Goal: Book appointment/travel/reservation

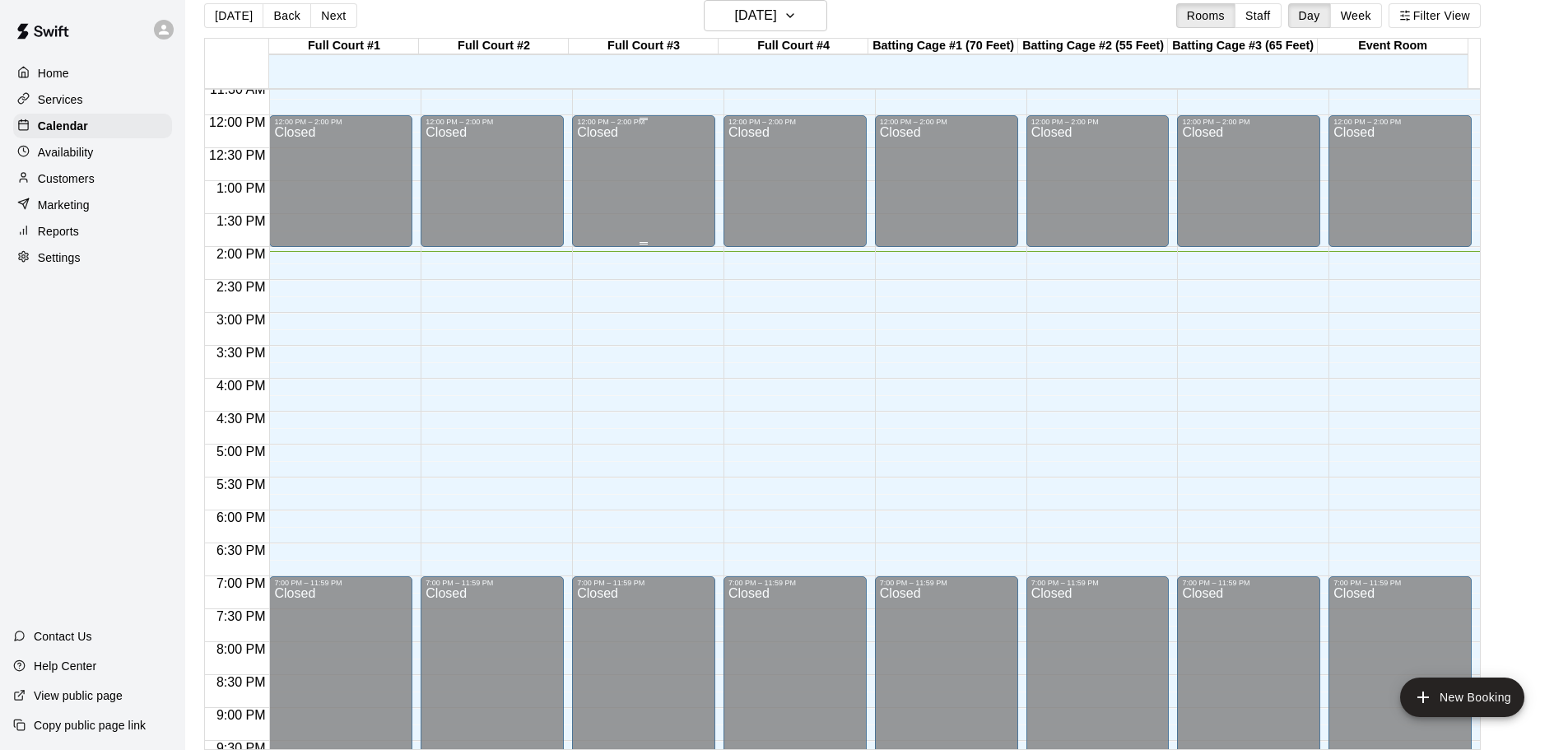
scroll to position [759, 0]
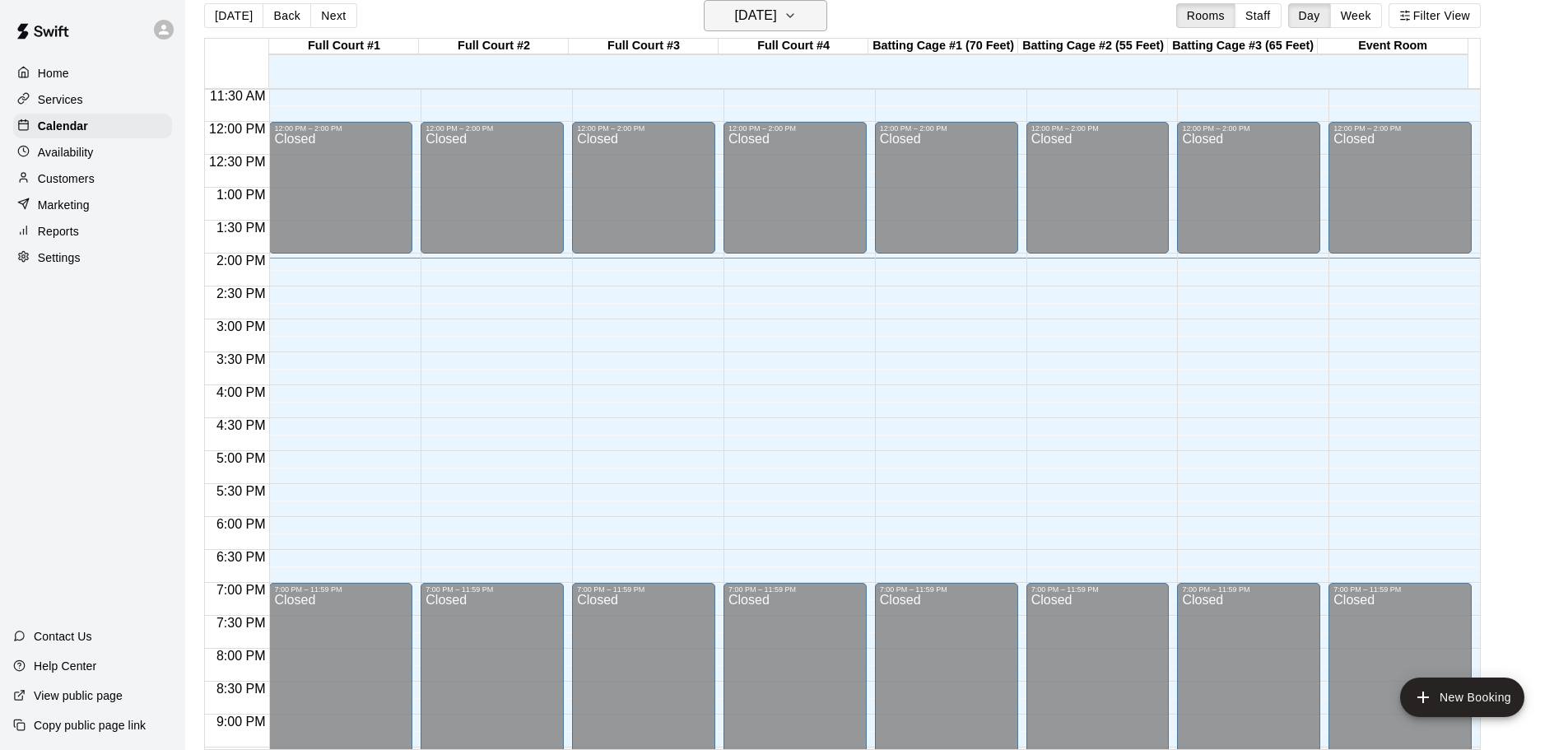
click at [814, 5] on button "[DATE]" at bounding box center [766, 16] width 124 height 32
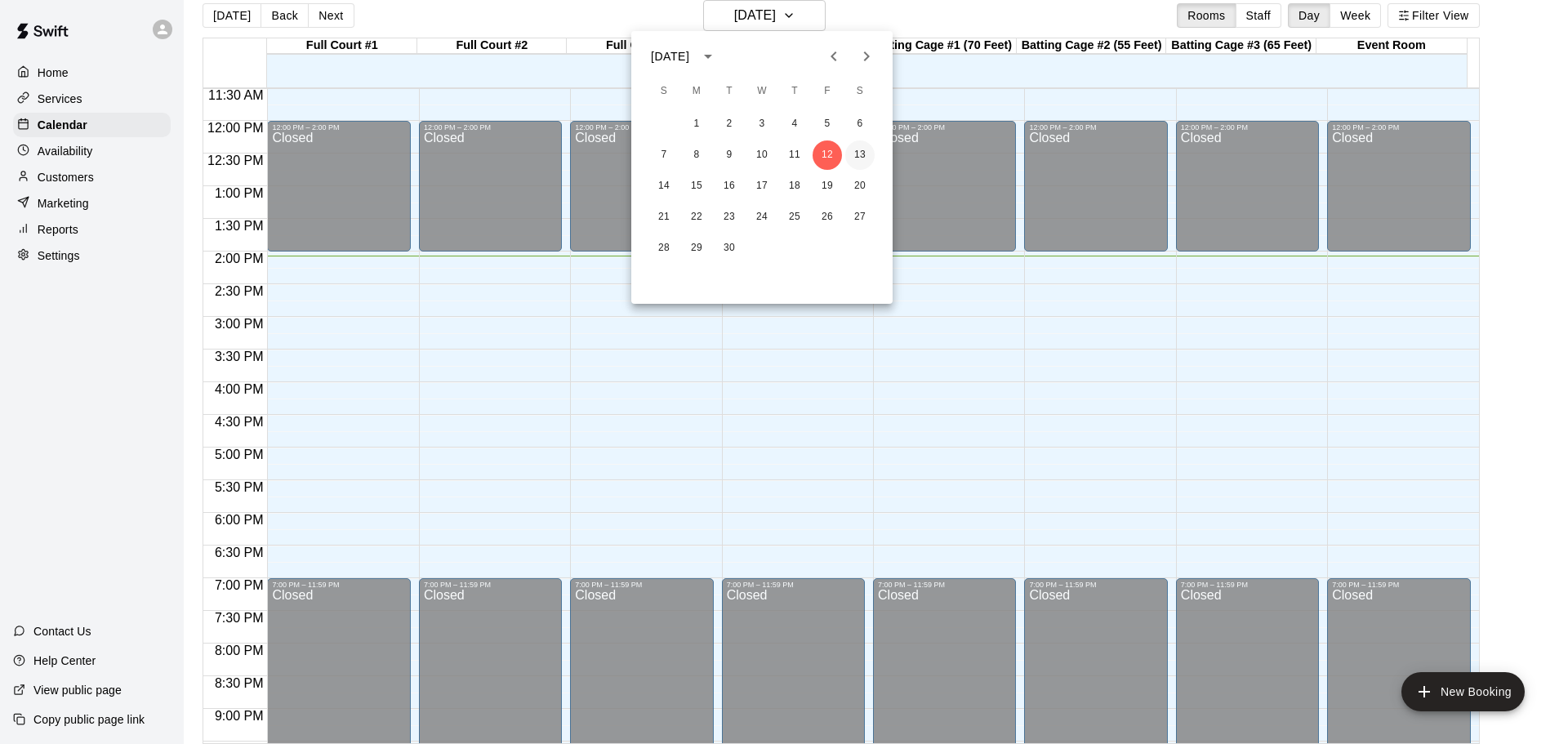
click at [859, 151] on button "13" at bounding box center [861, 155] width 30 height 30
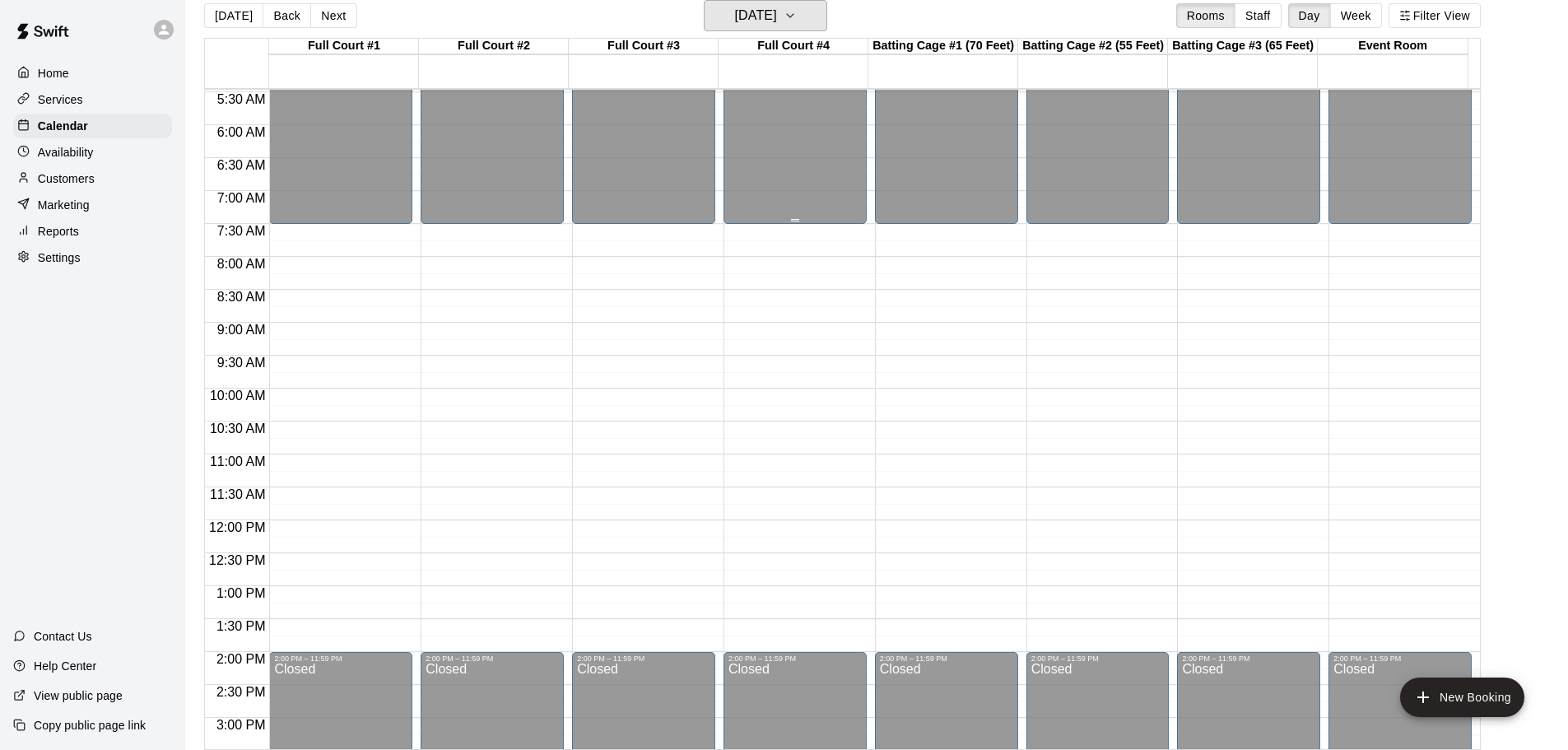
scroll to position [264, 0]
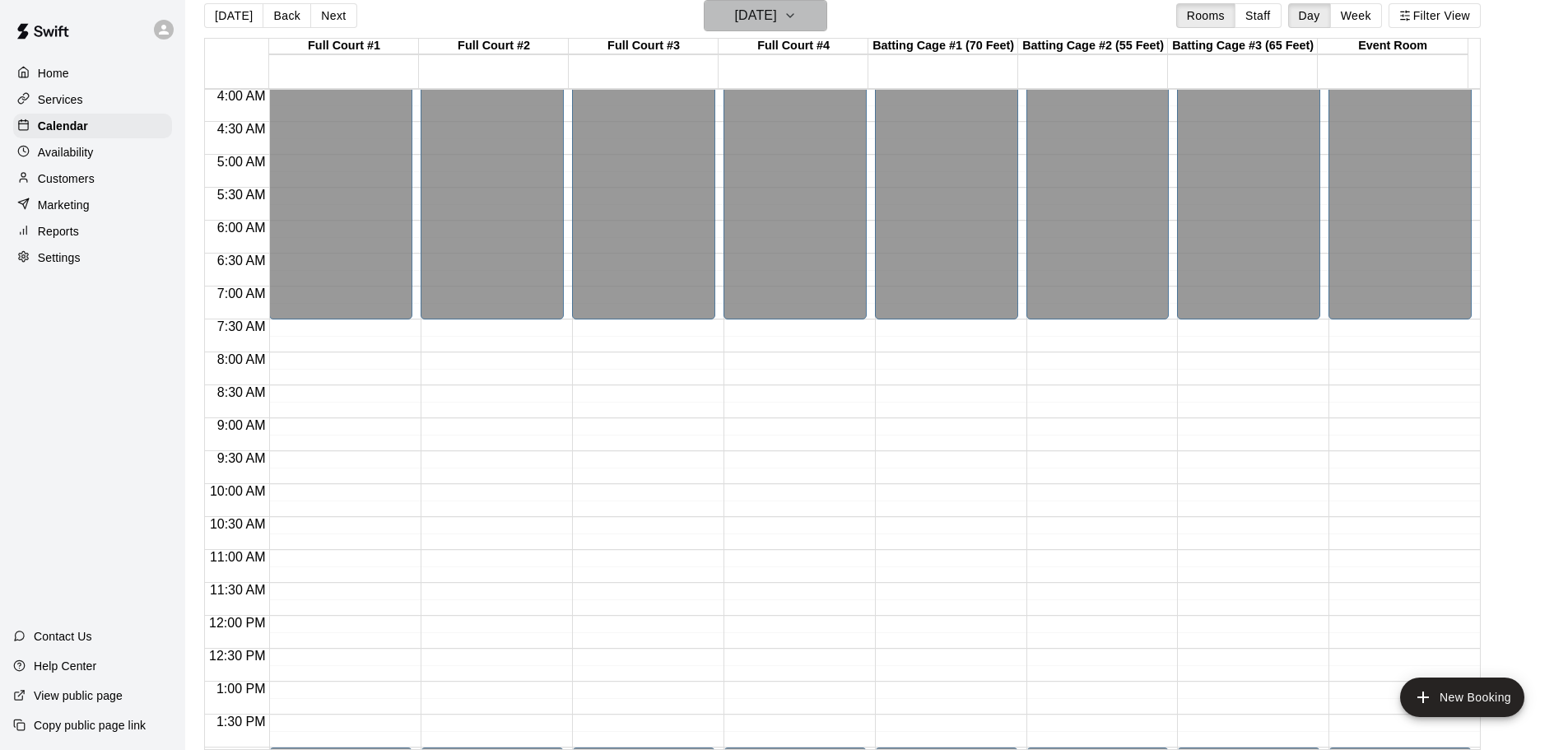
click at [797, 21] on icon "button" at bounding box center [790, 16] width 13 height 20
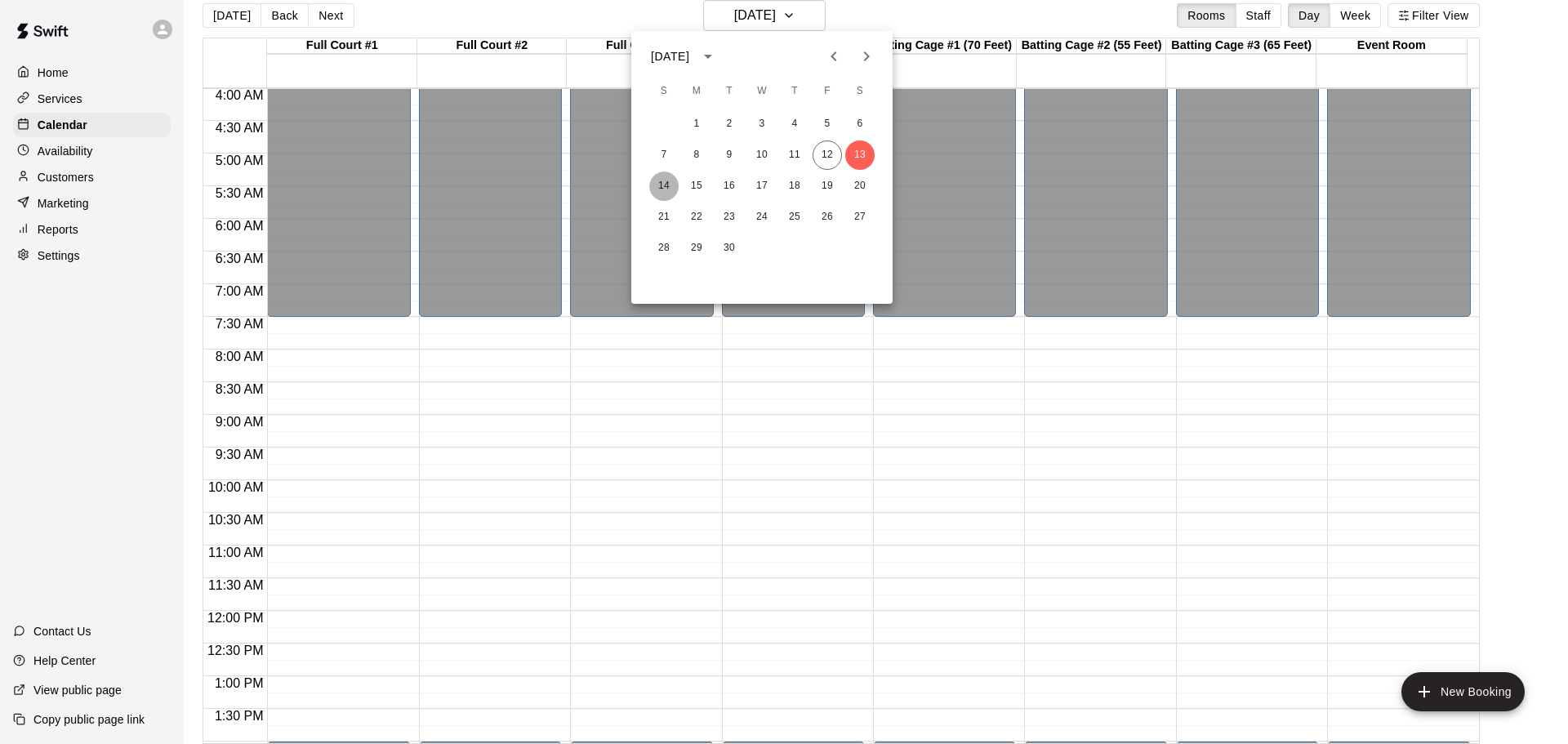
click at [667, 187] on button "14" at bounding box center [664, 186] width 30 height 30
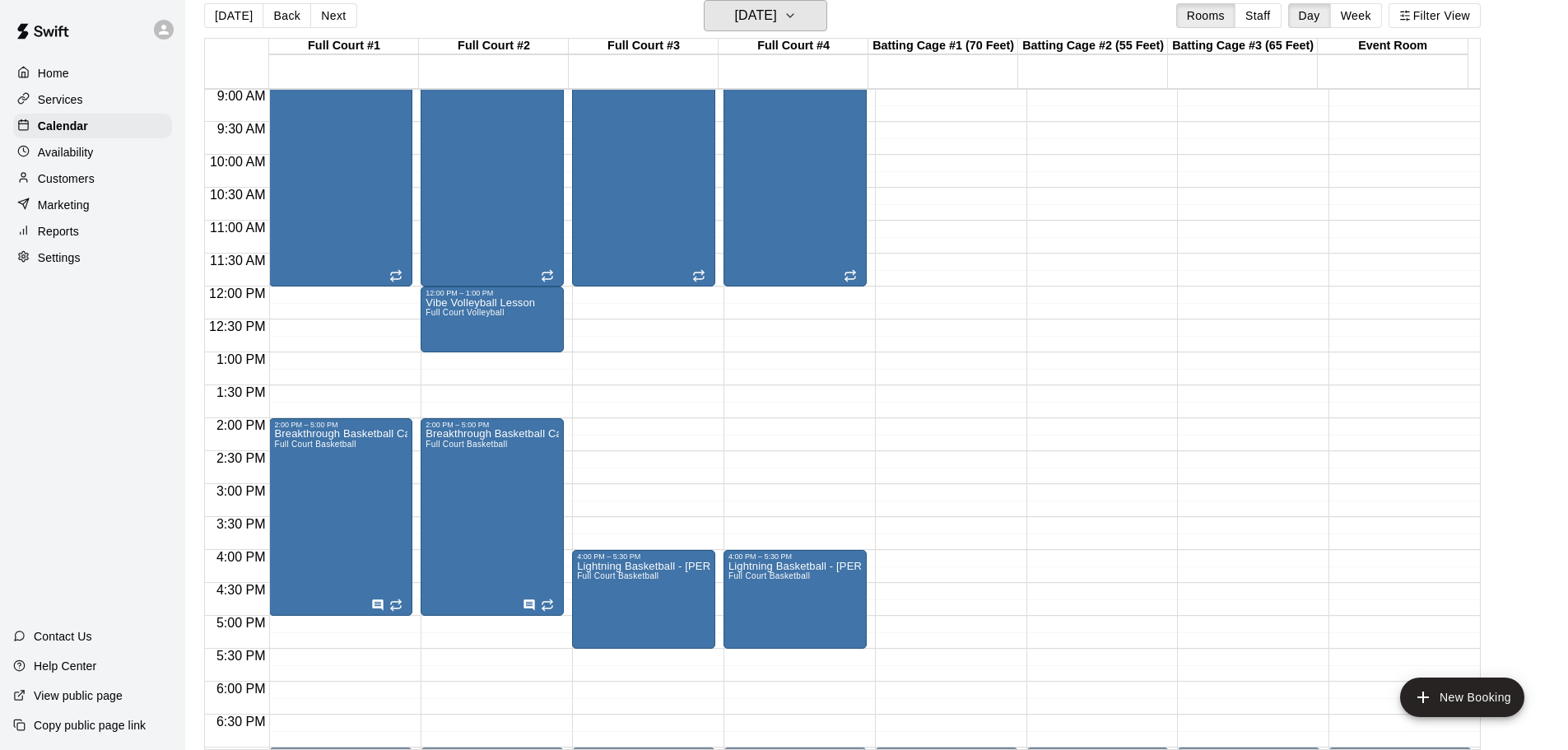
scroll to position [511, 0]
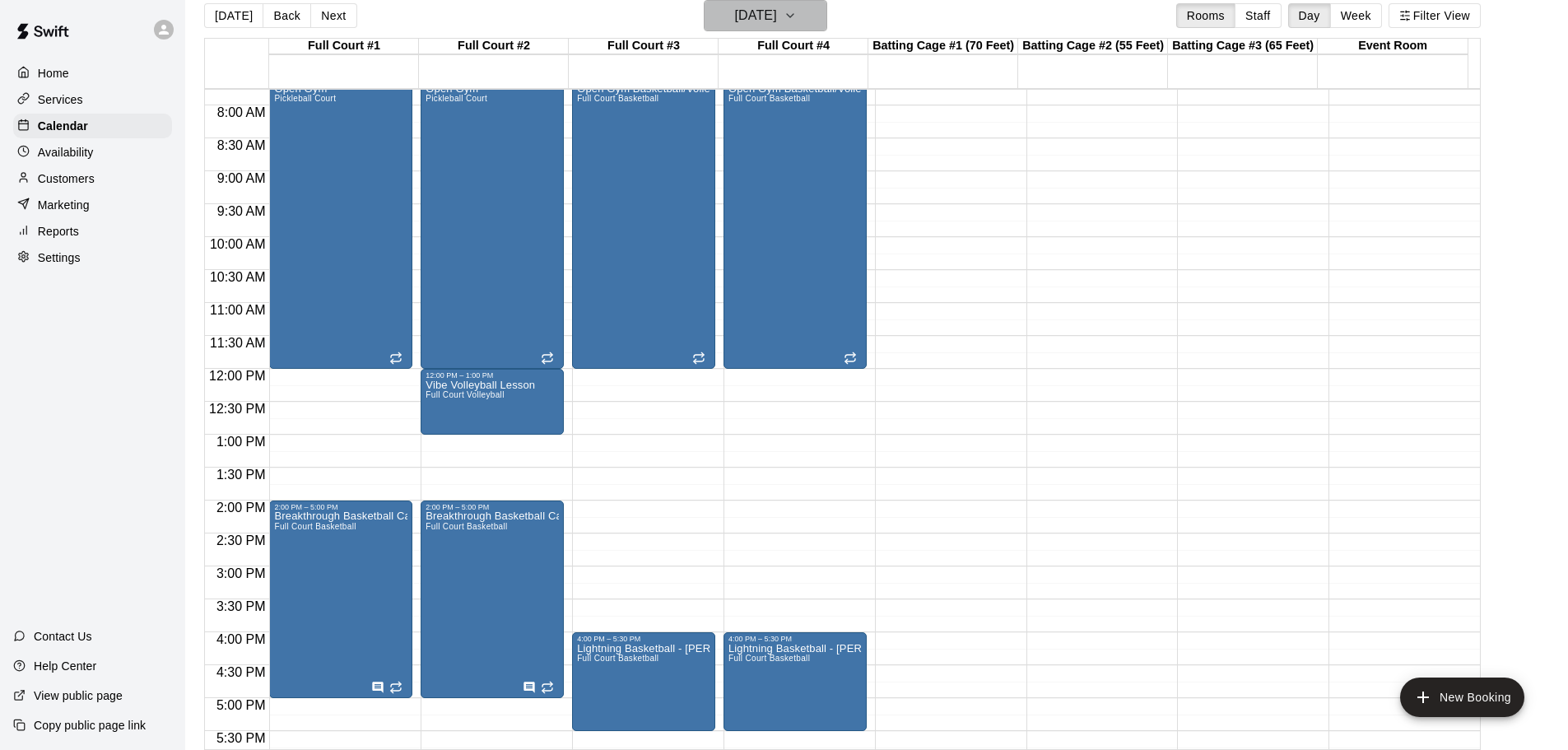
click at [797, 12] on icon "button" at bounding box center [790, 16] width 13 height 20
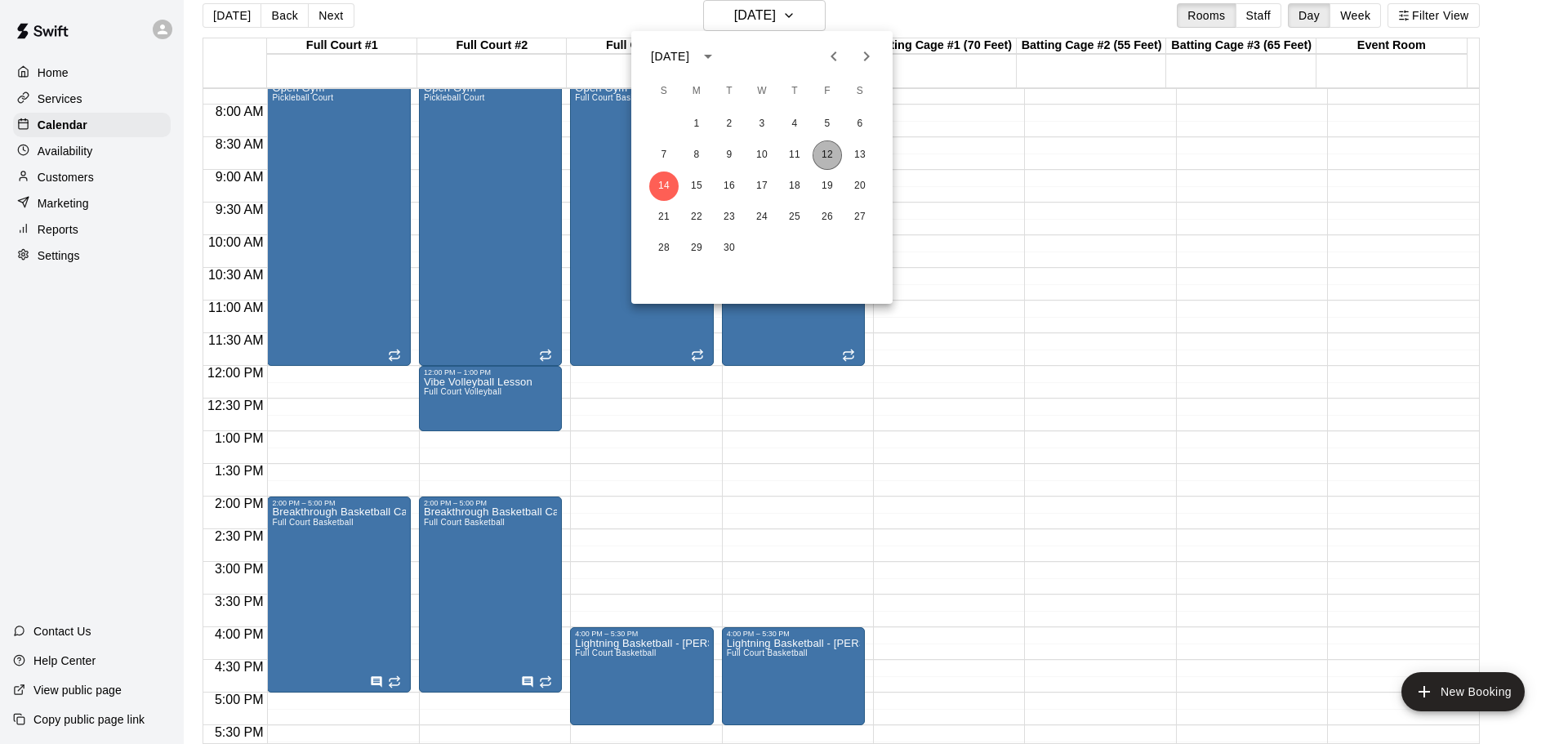
click at [819, 151] on button "12" at bounding box center [828, 155] width 30 height 30
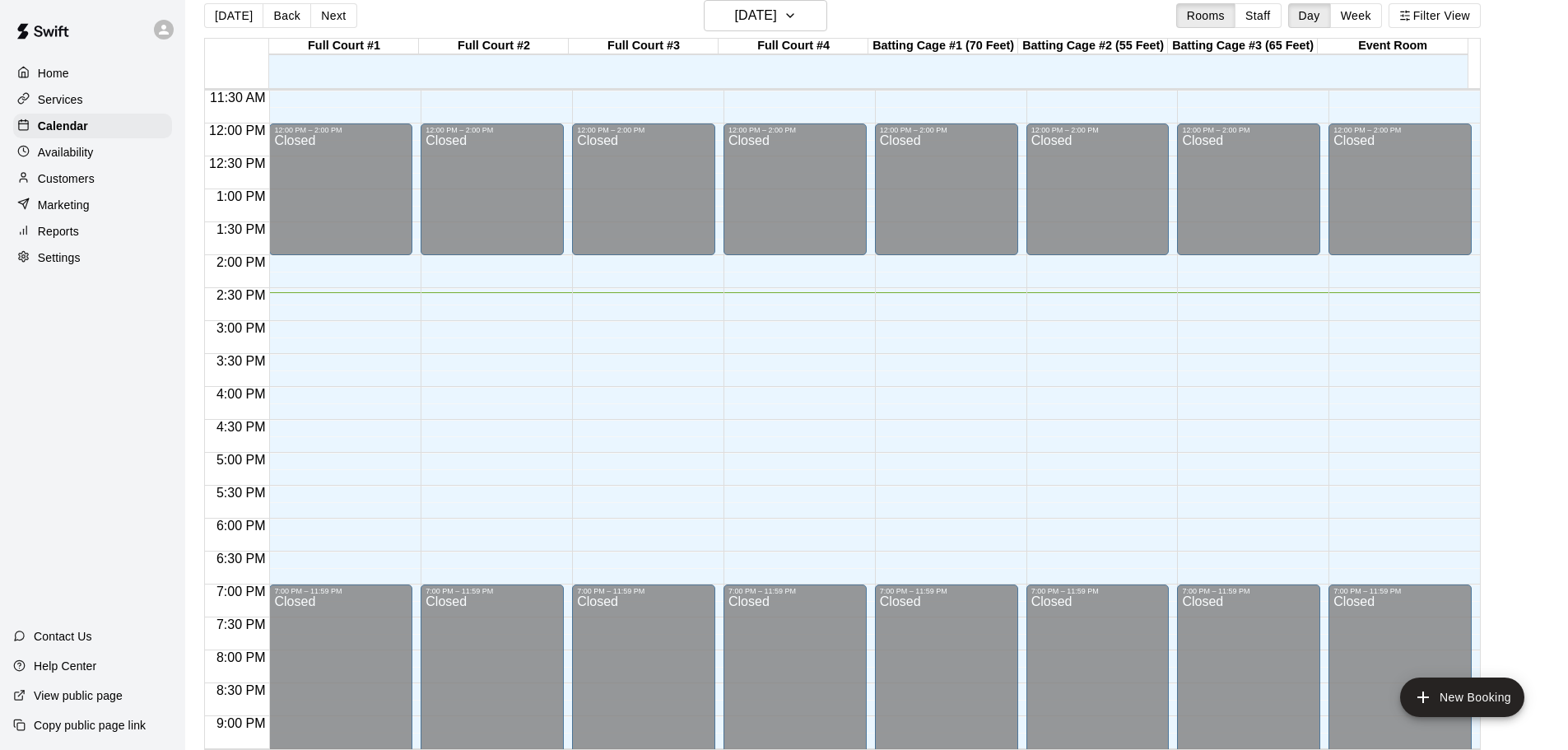
scroll to position [759, 0]
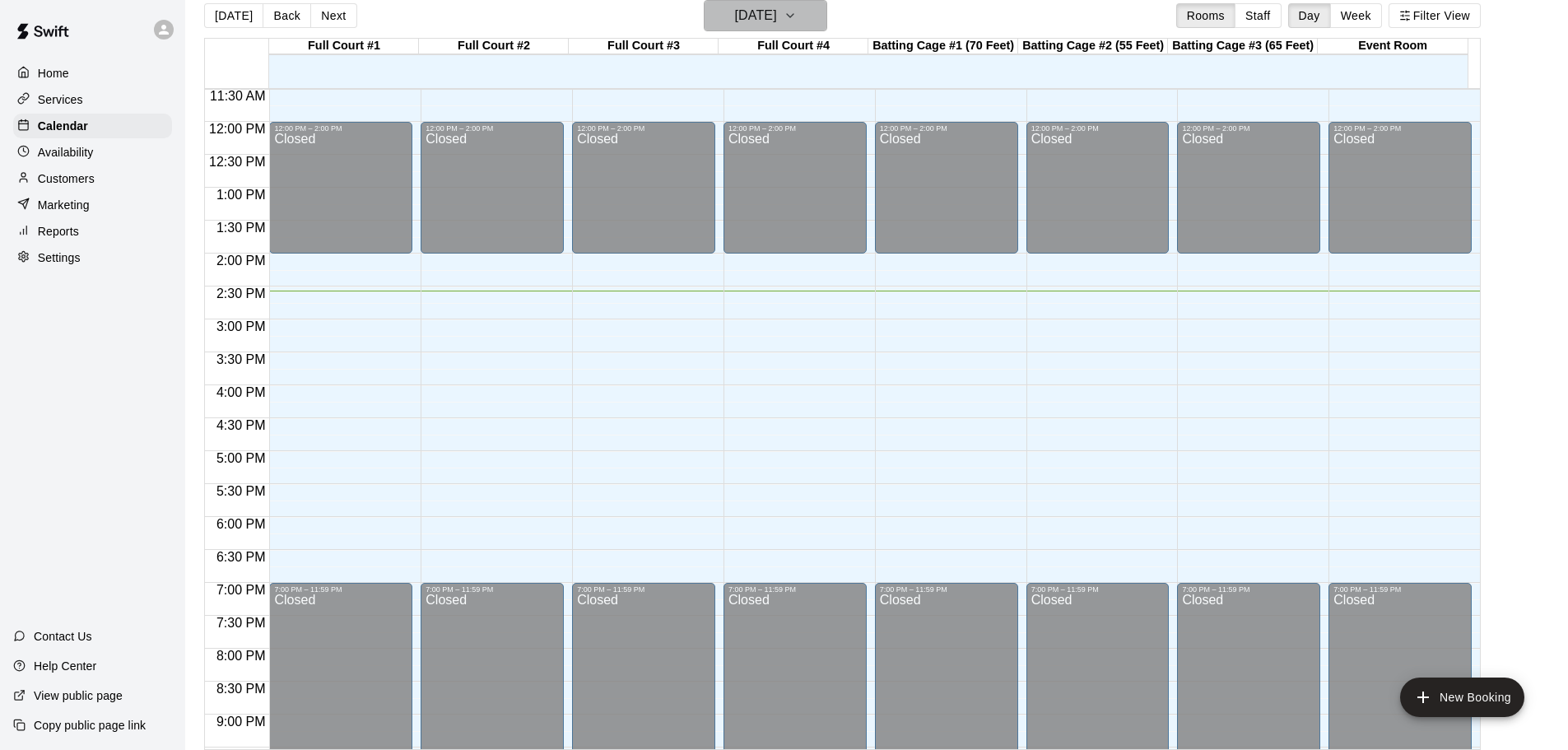
click at [794, 17] on icon "button" at bounding box center [790, 16] width 7 height 4
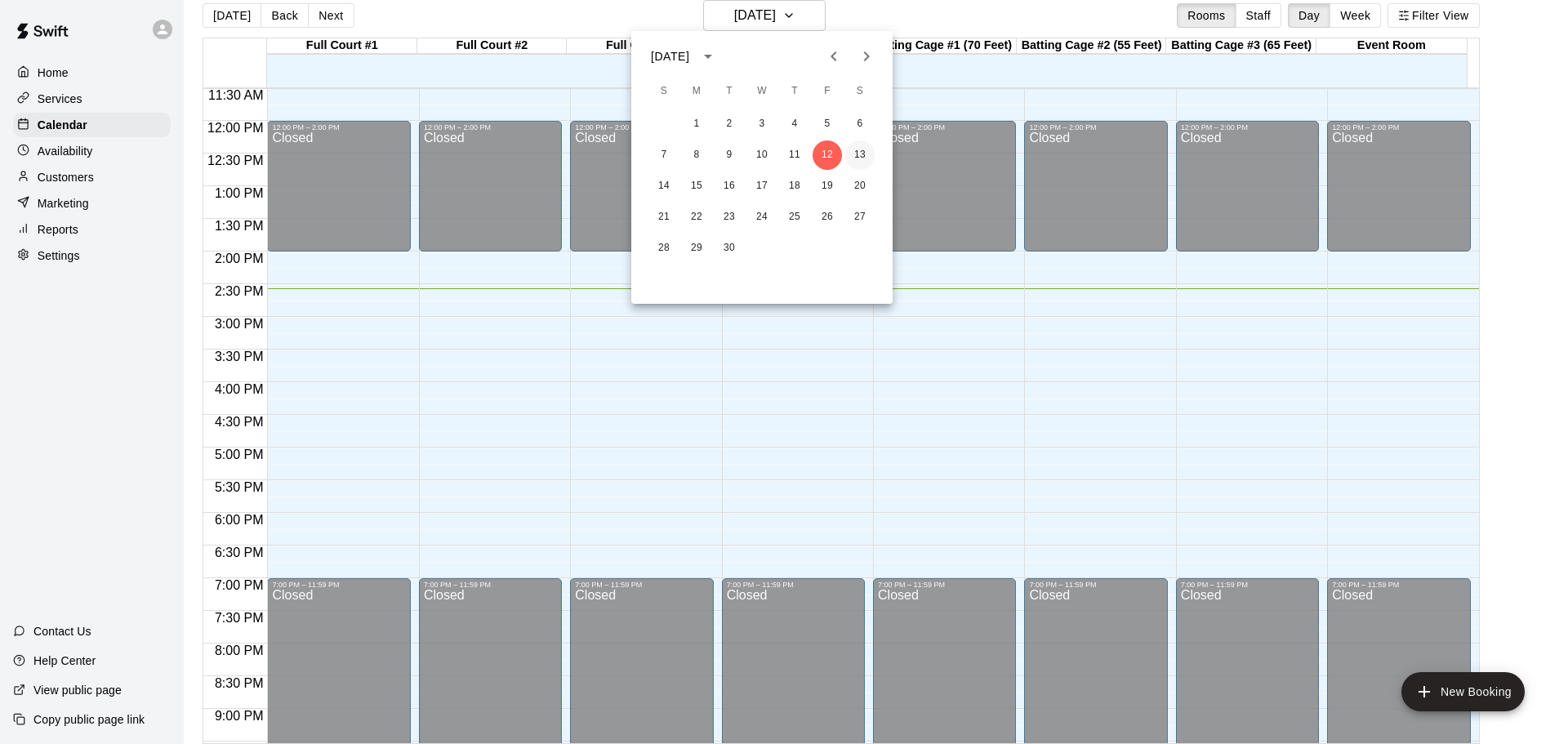
click at [858, 148] on button "13" at bounding box center [861, 155] width 30 height 30
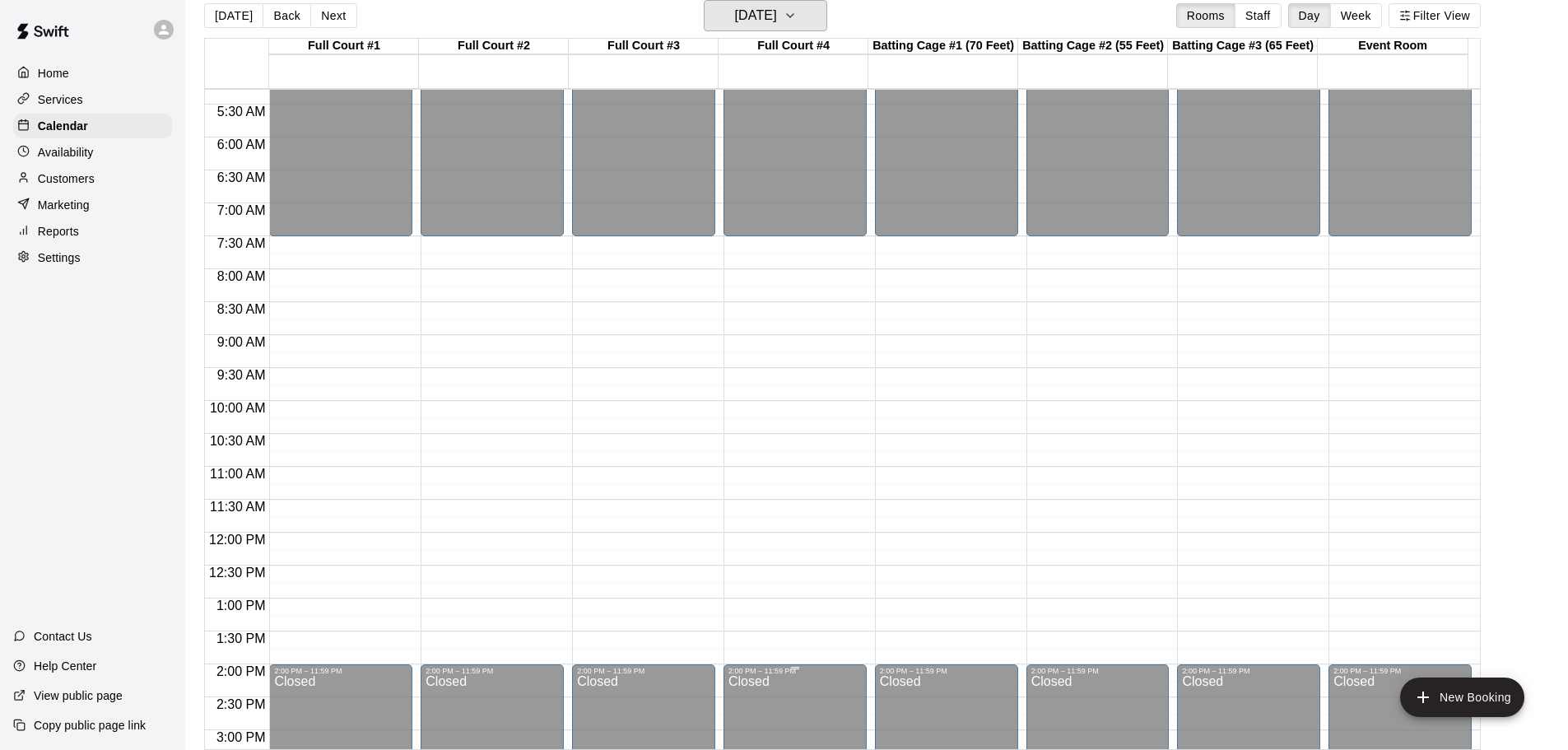
scroll to position [346, 0]
click at [797, 7] on icon "button" at bounding box center [790, 16] width 13 height 20
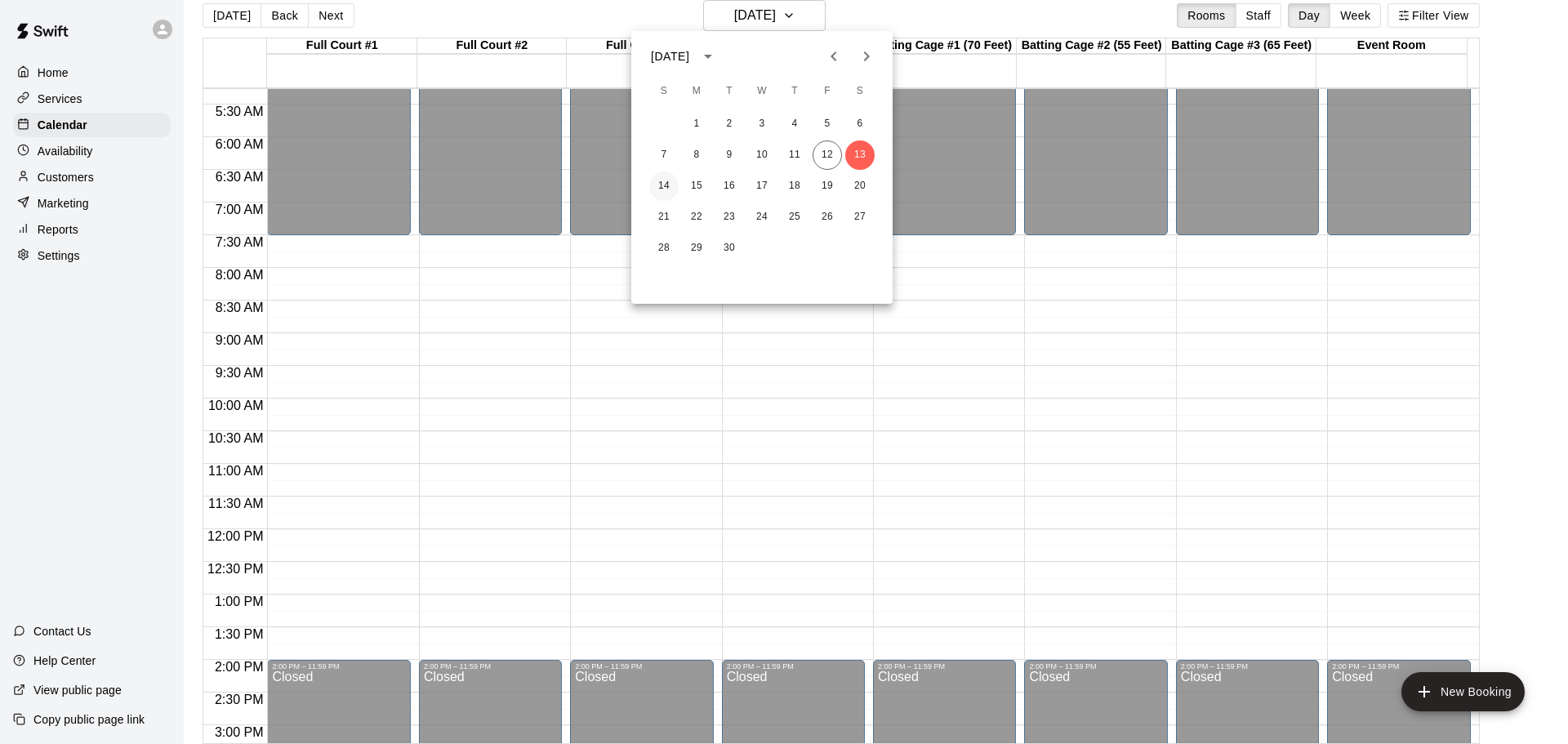
click at [660, 182] on button "14" at bounding box center [664, 186] width 30 height 30
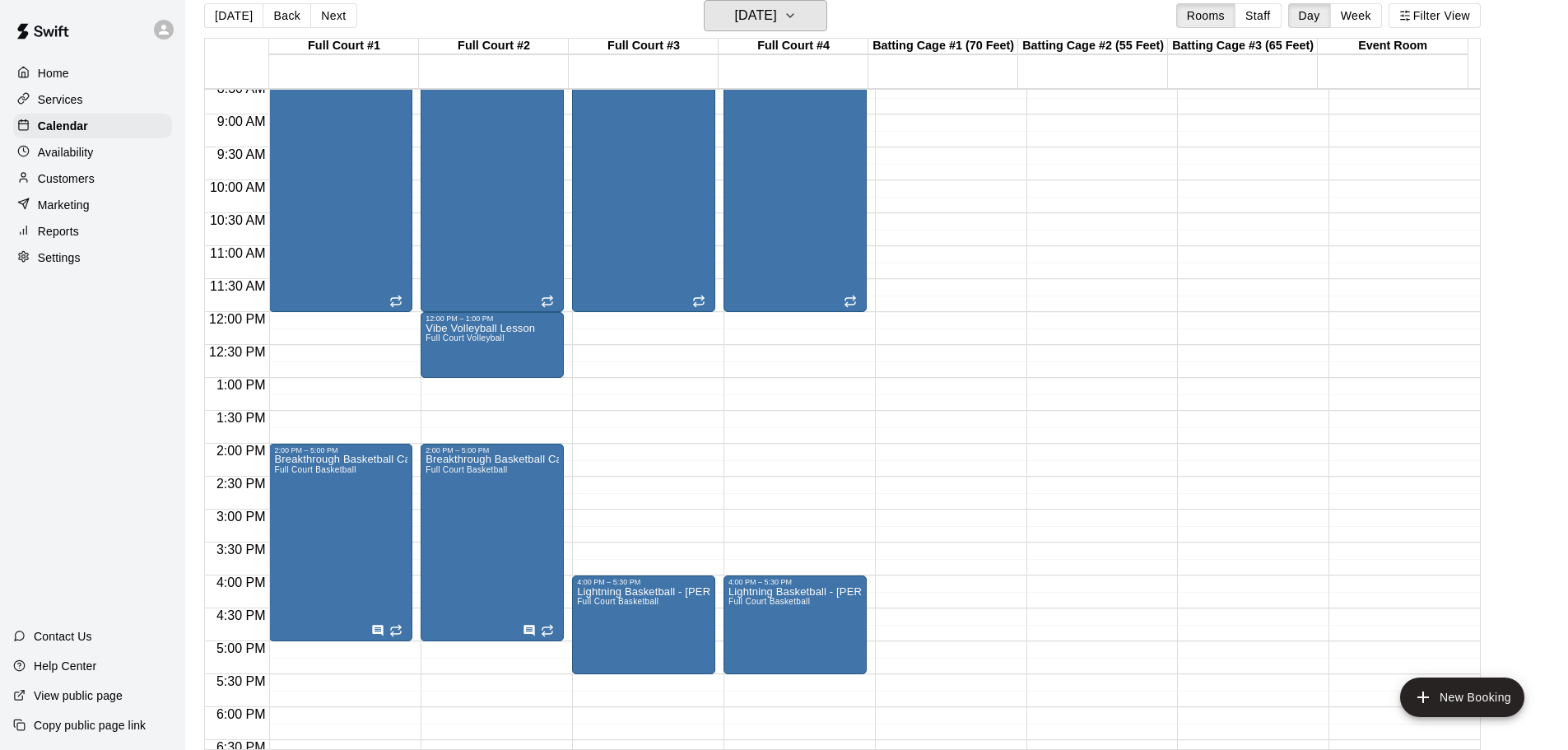
scroll to position [594, 0]
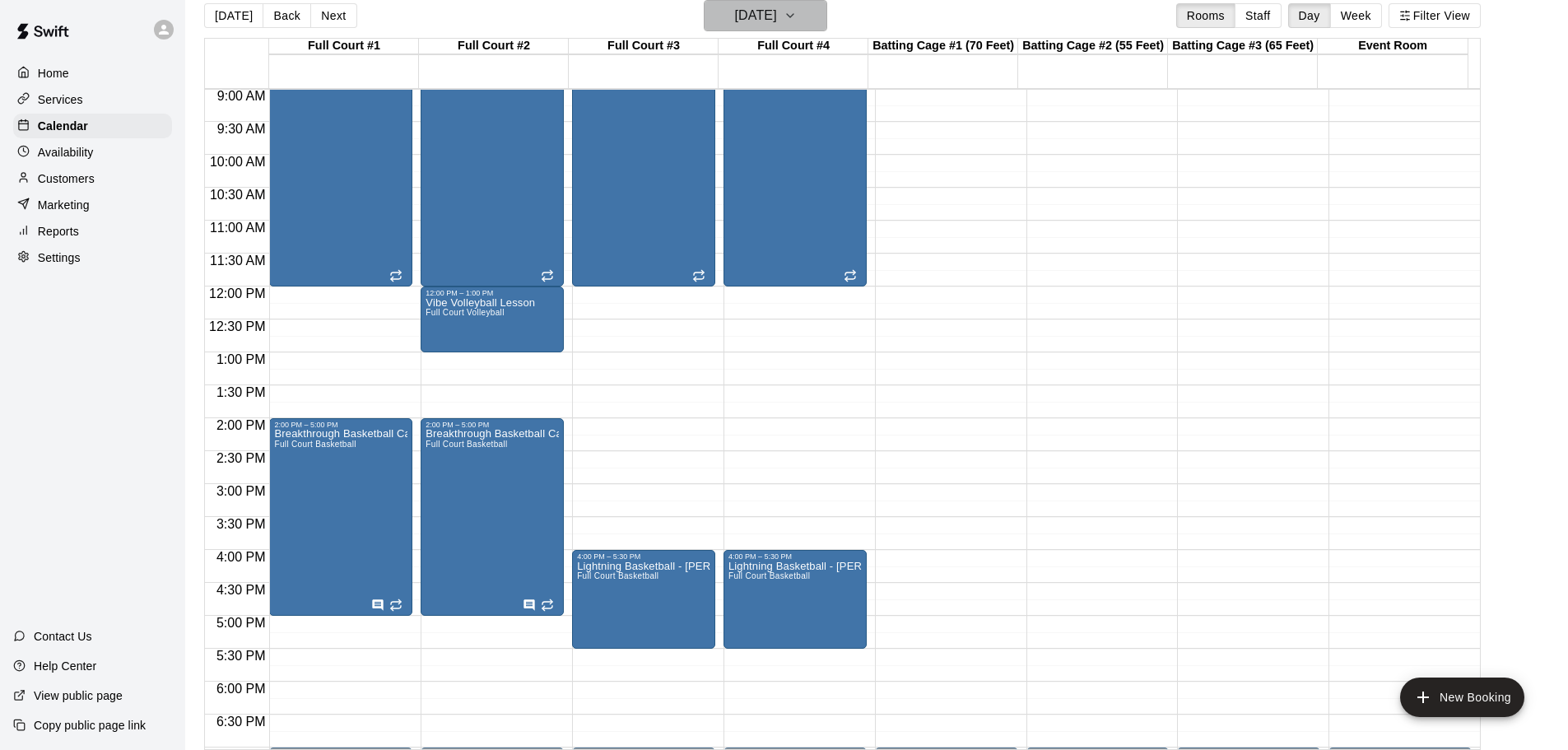
click at [797, 11] on icon "button" at bounding box center [790, 16] width 13 height 20
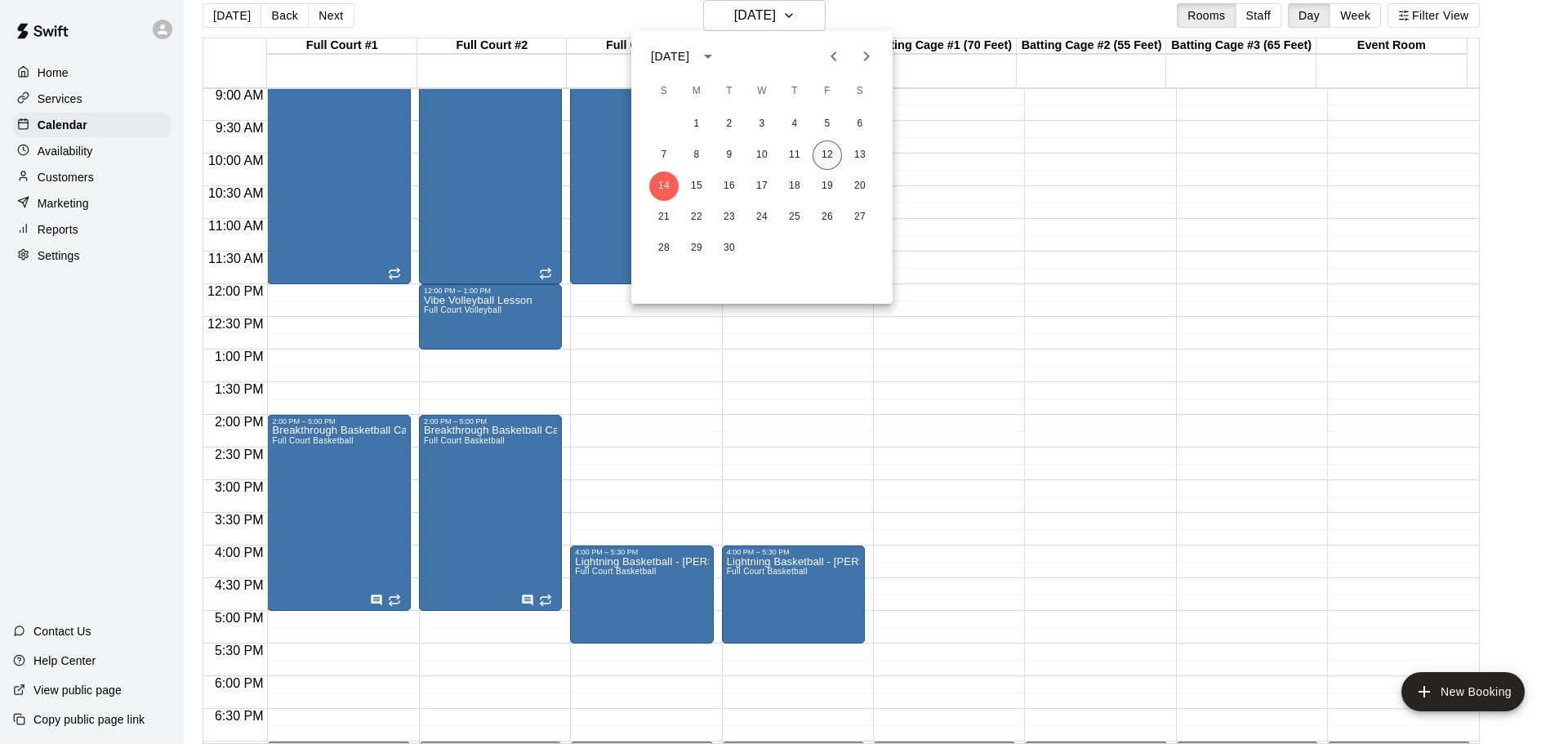
click at [834, 156] on button "12" at bounding box center [828, 155] width 30 height 30
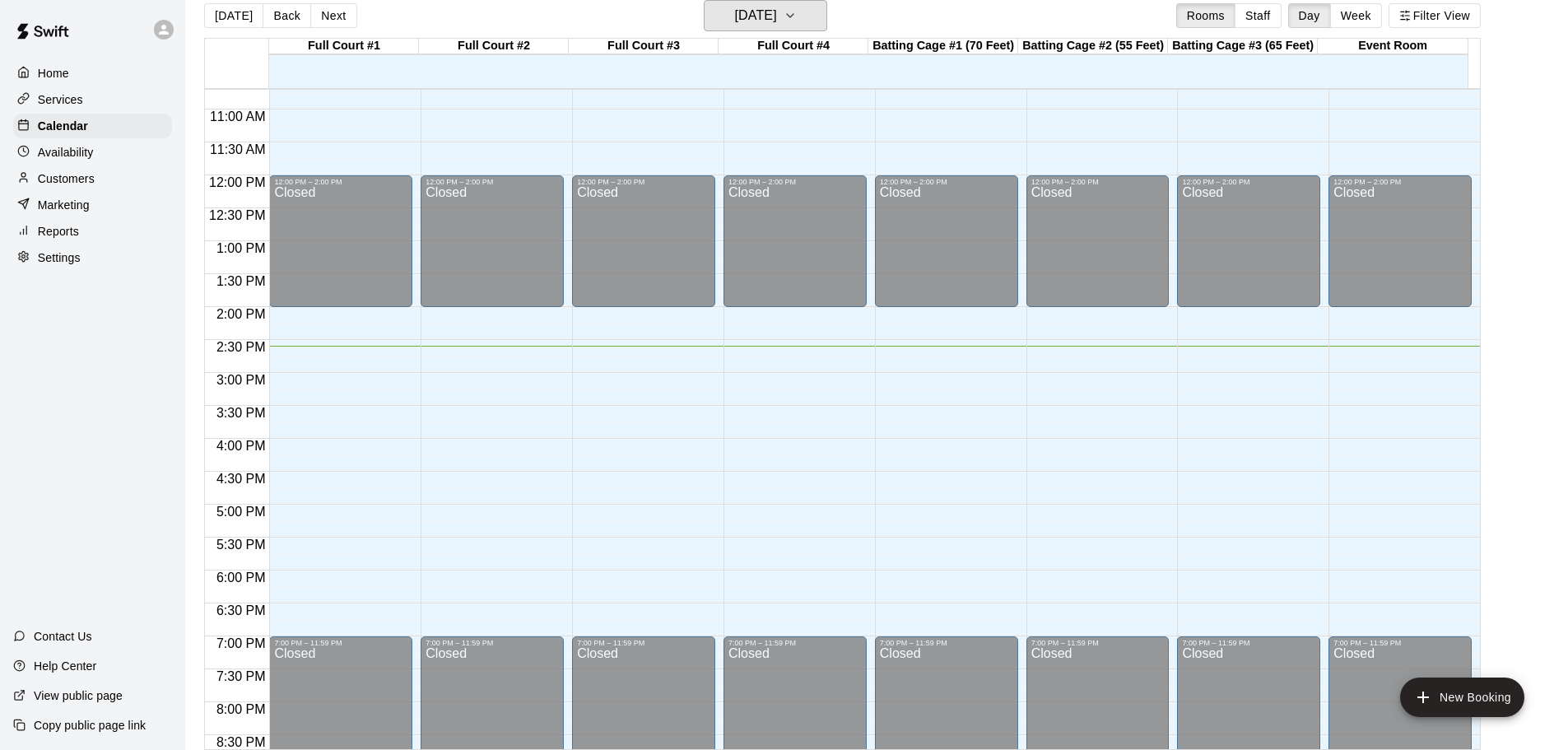
scroll to position [676, 0]
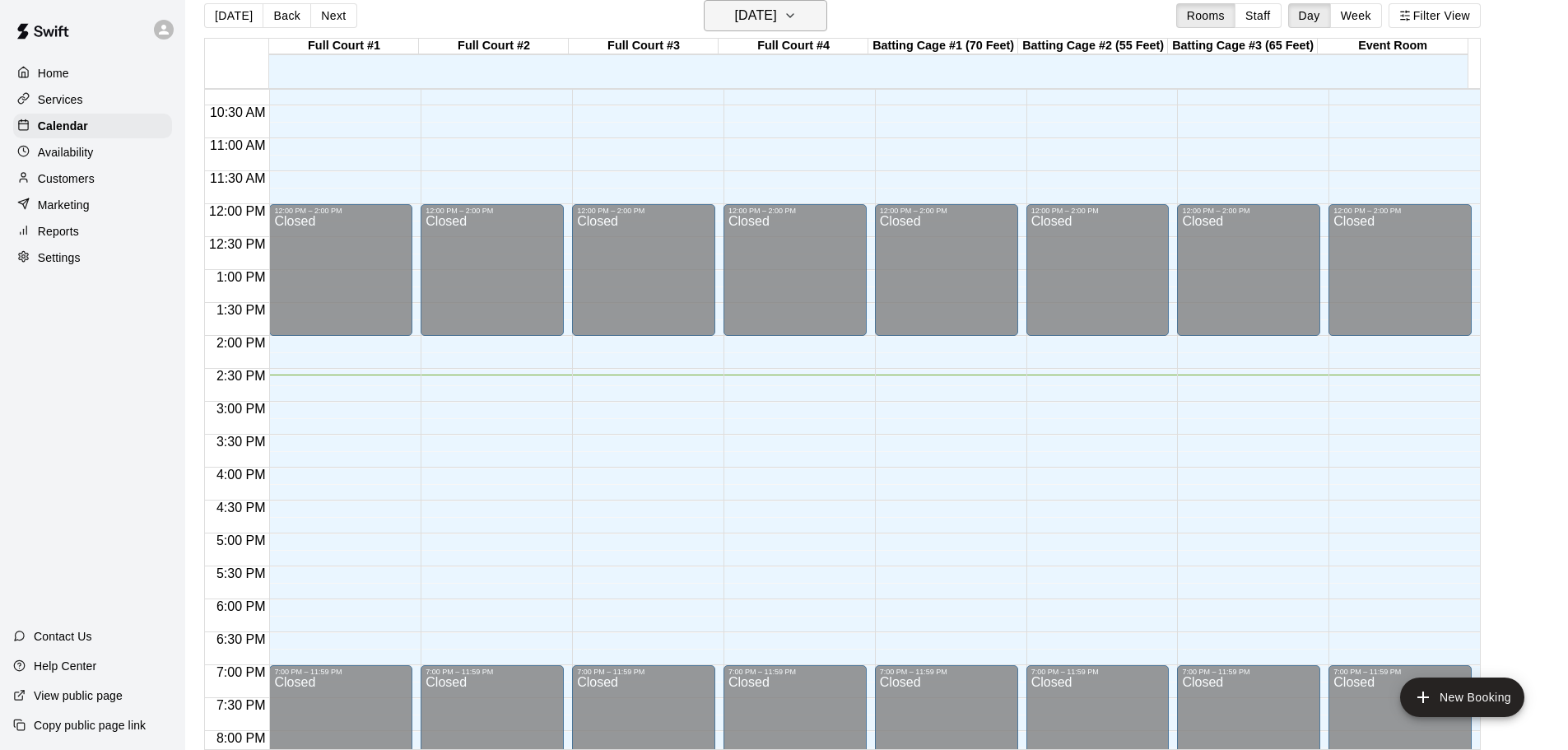
click at [797, 11] on icon "button" at bounding box center [790, 16] width 13 height 20
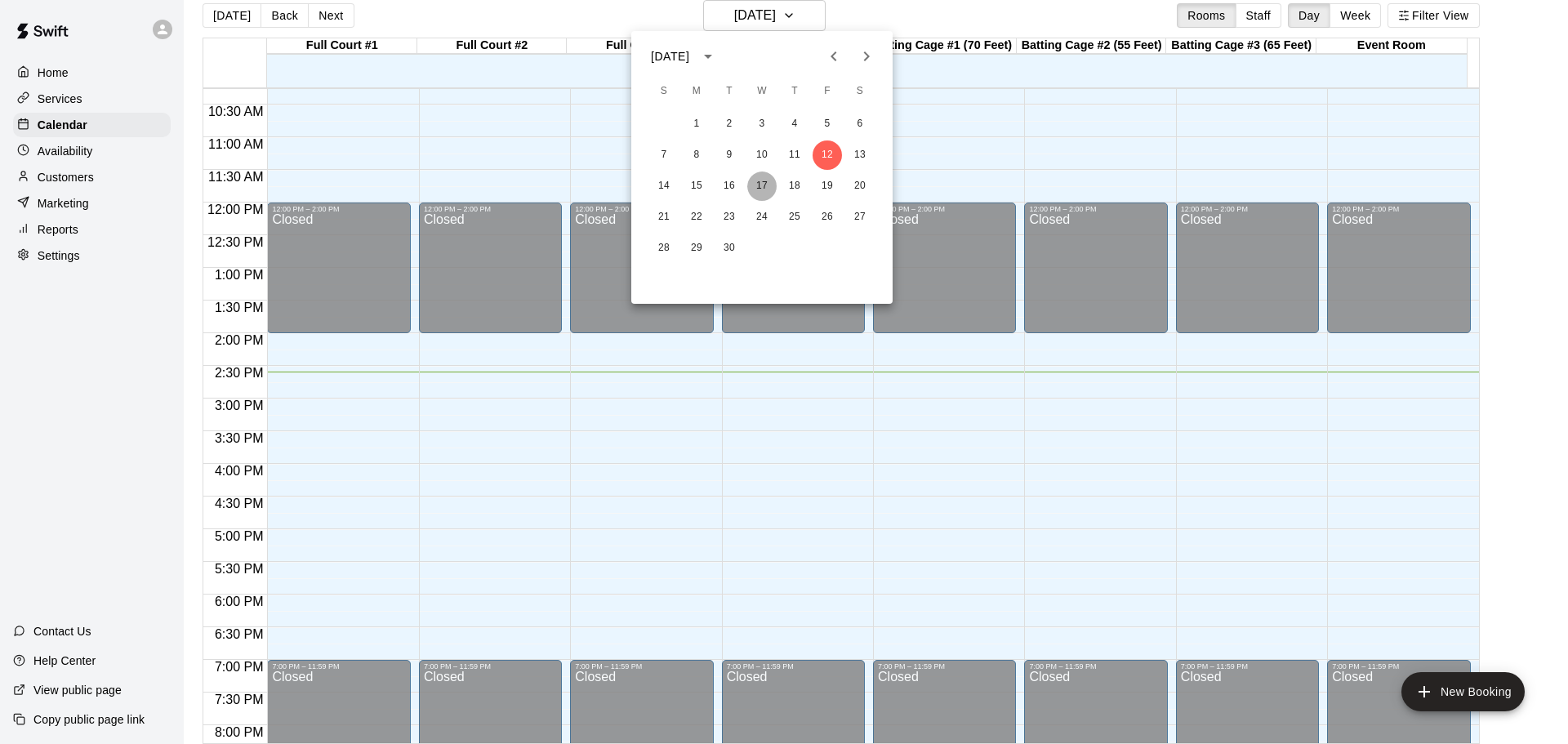
click at [761, 185] on button "17" at bounding box center [762, 186] width 30 height 30
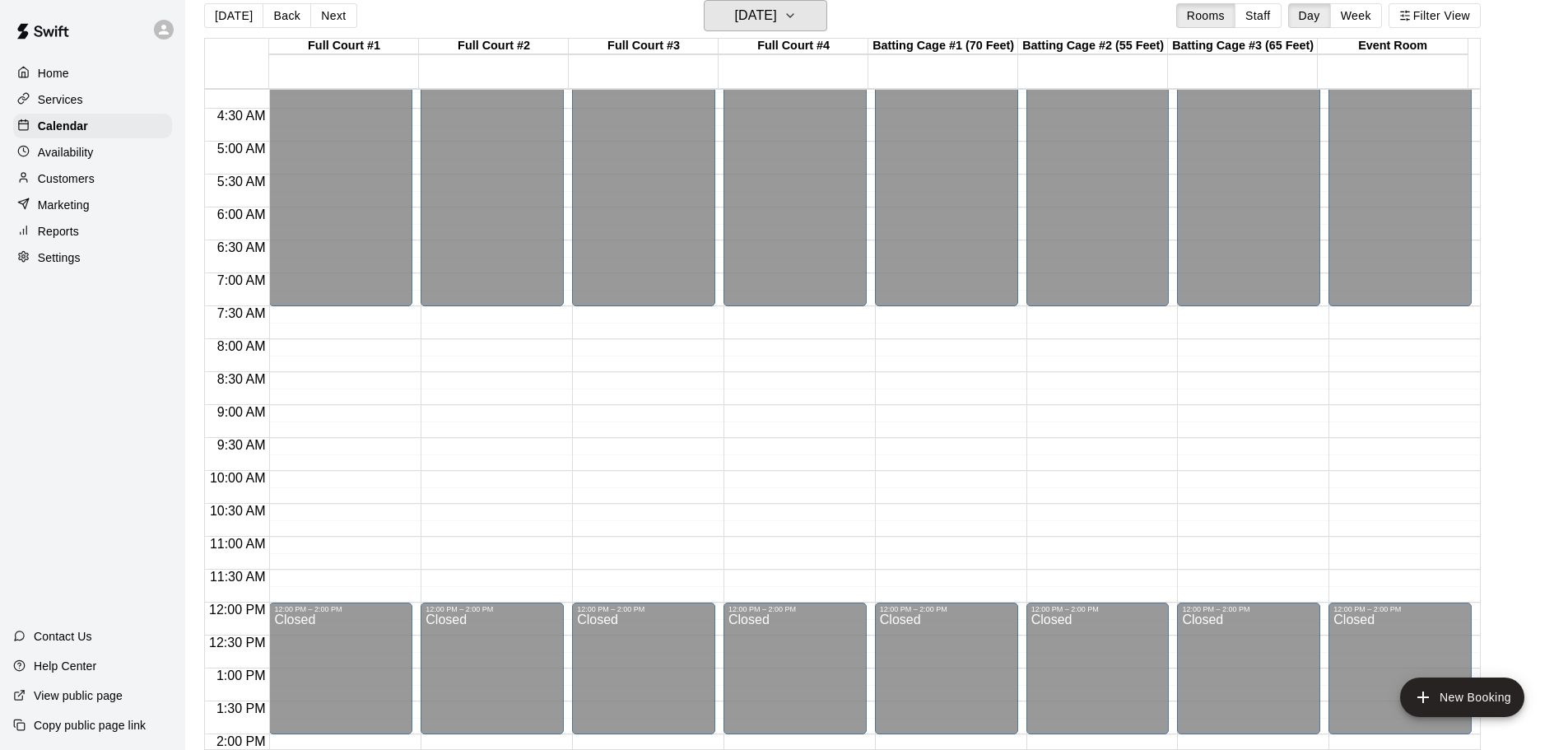
scroll to position [264, 0]
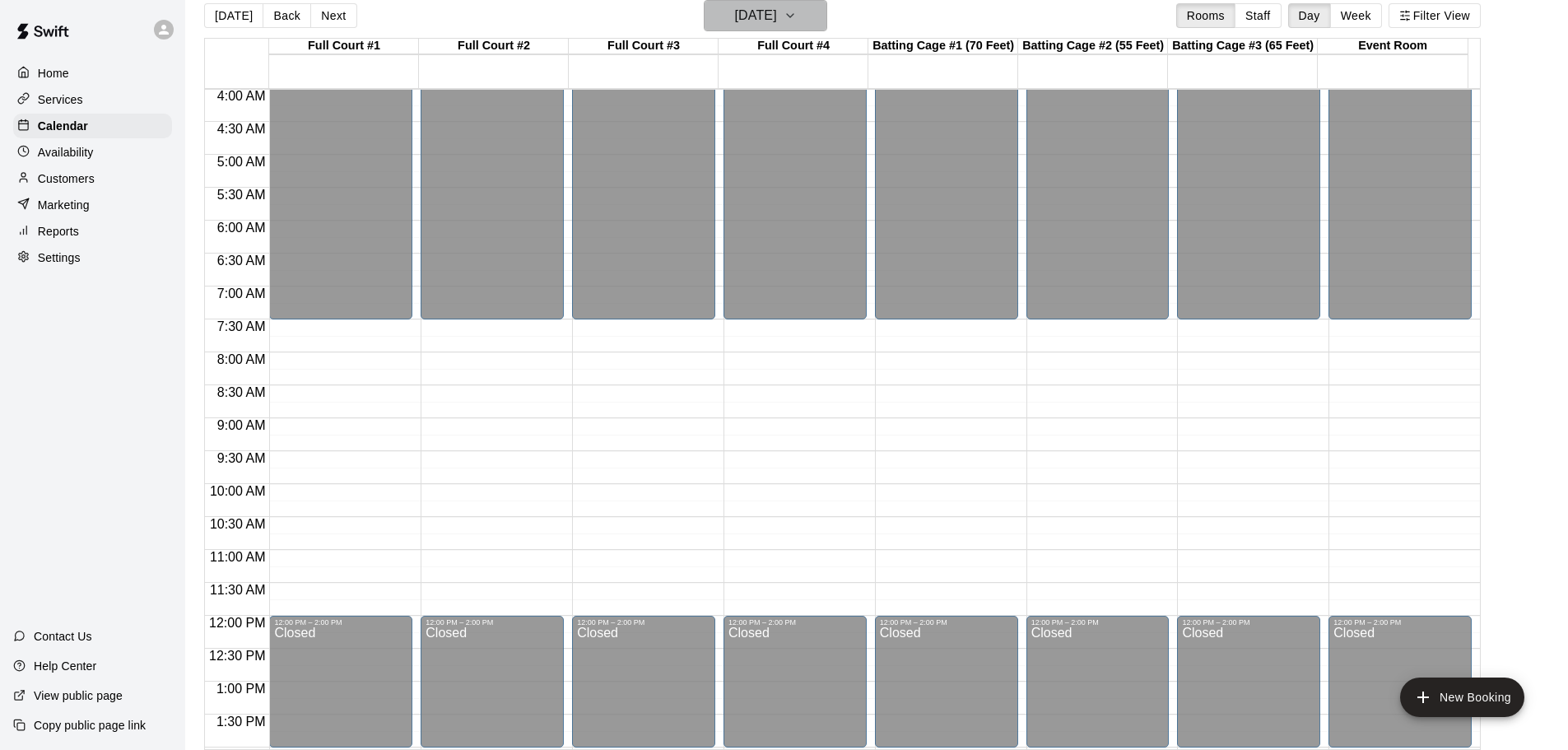
click at [823, 12] on button "[DATE]" at bounding box center [766, 16] width 124 height 32
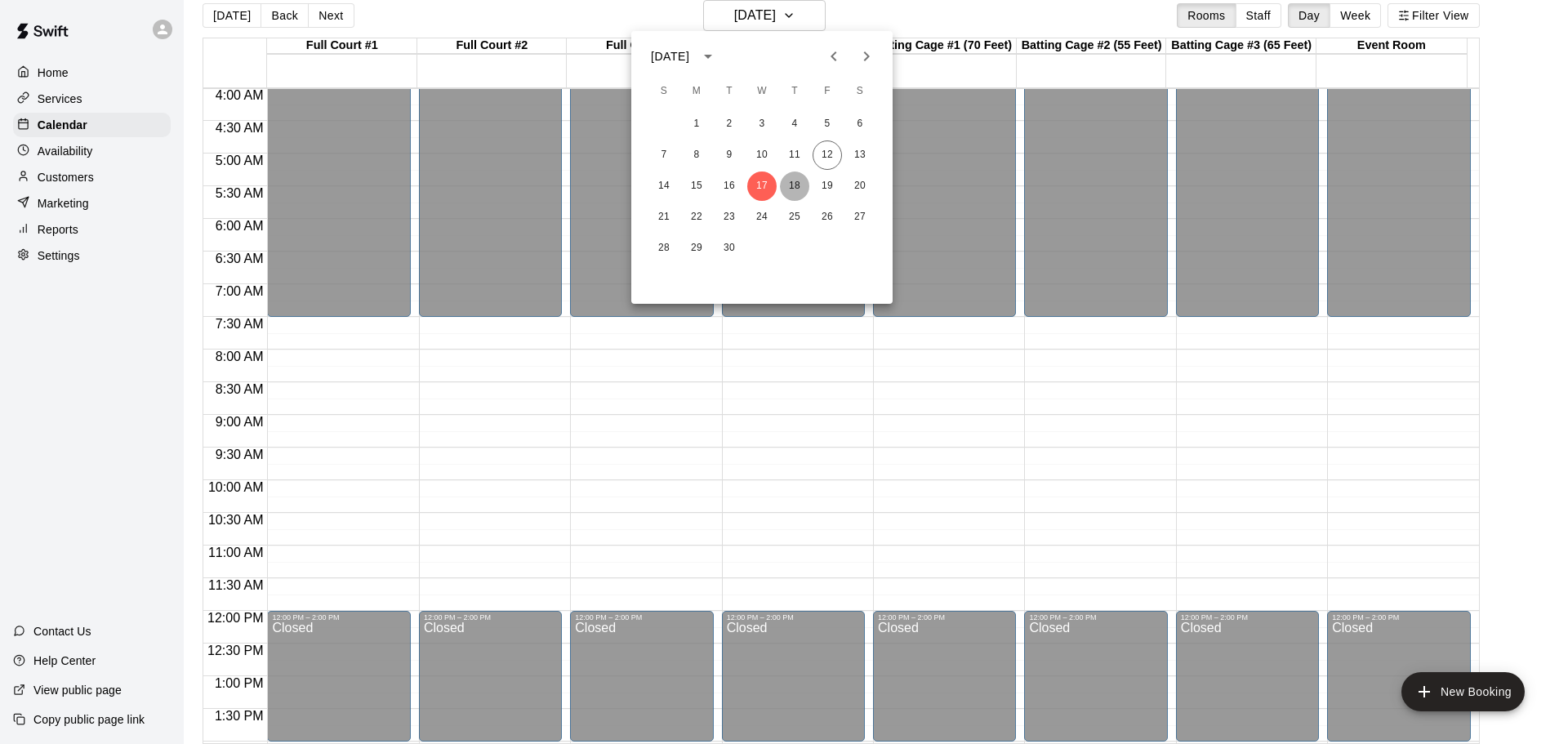
click at [791, 186] on button "18" at bounding box center [795, 186] width 30 height 30
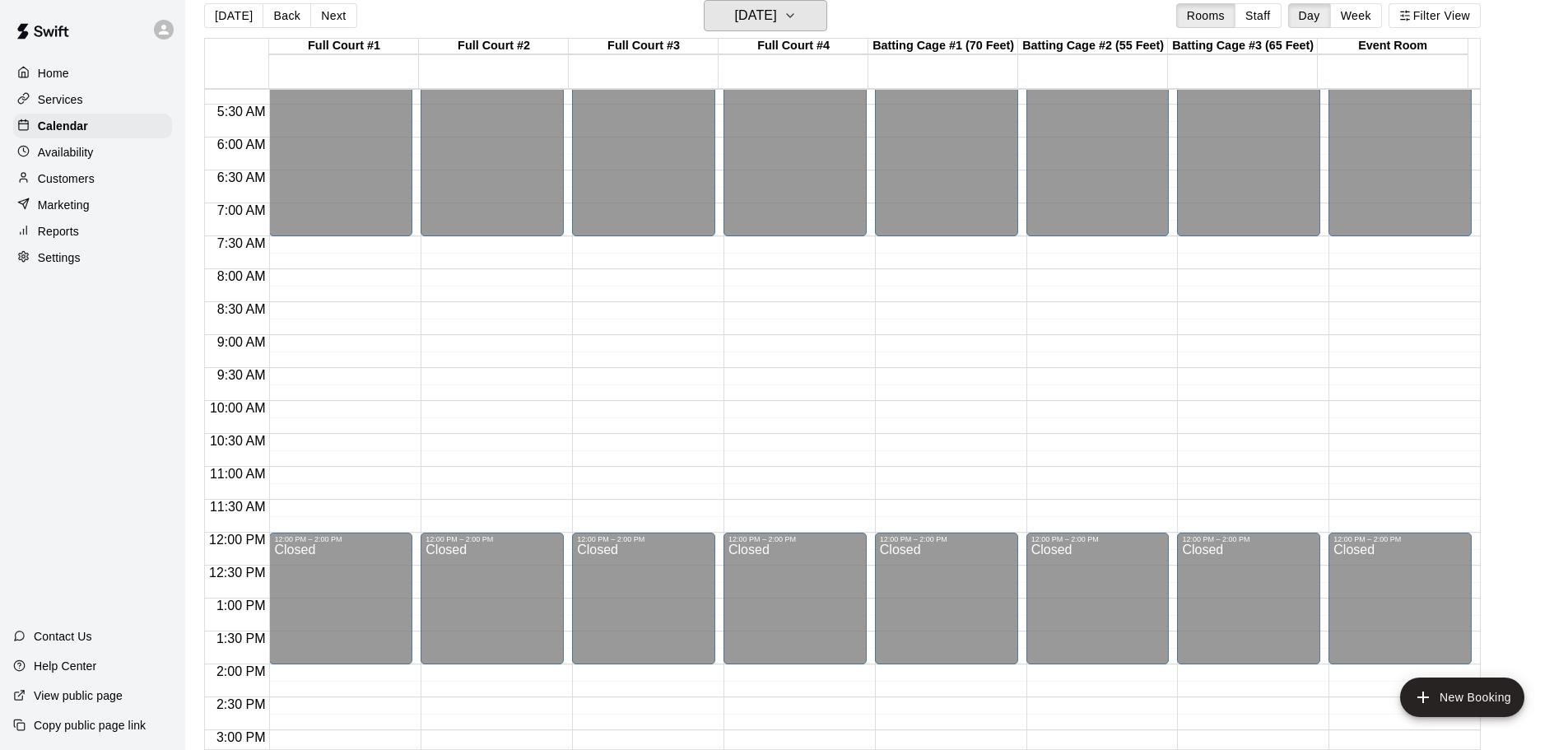
scroll to position [346, 0]
click at [777, 17] on h6 "[DATE]" at bounding box center [756, 16] width 42 height 23
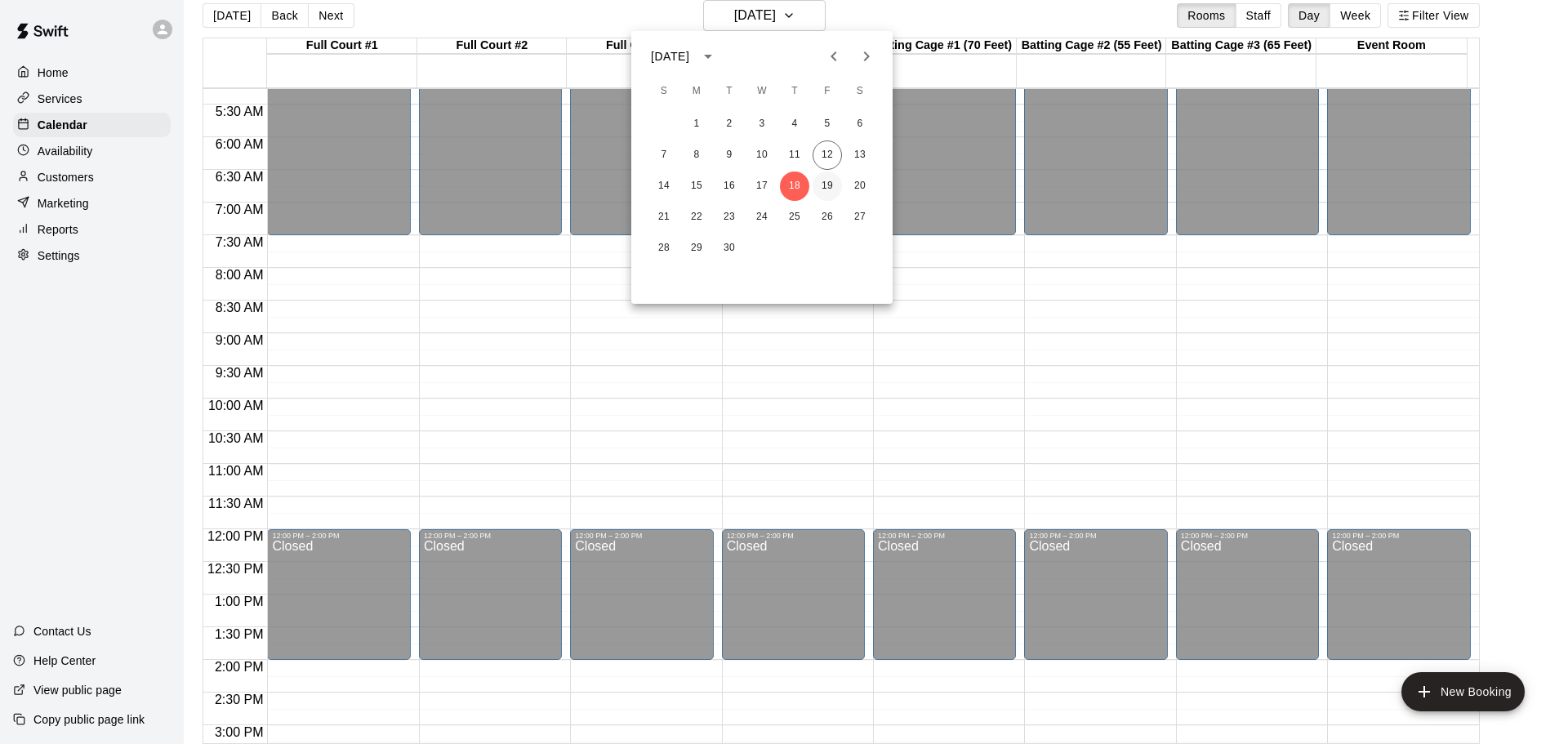
click at [823, 181] on button "19" at bounding box center [828, 186] width 30 height 30
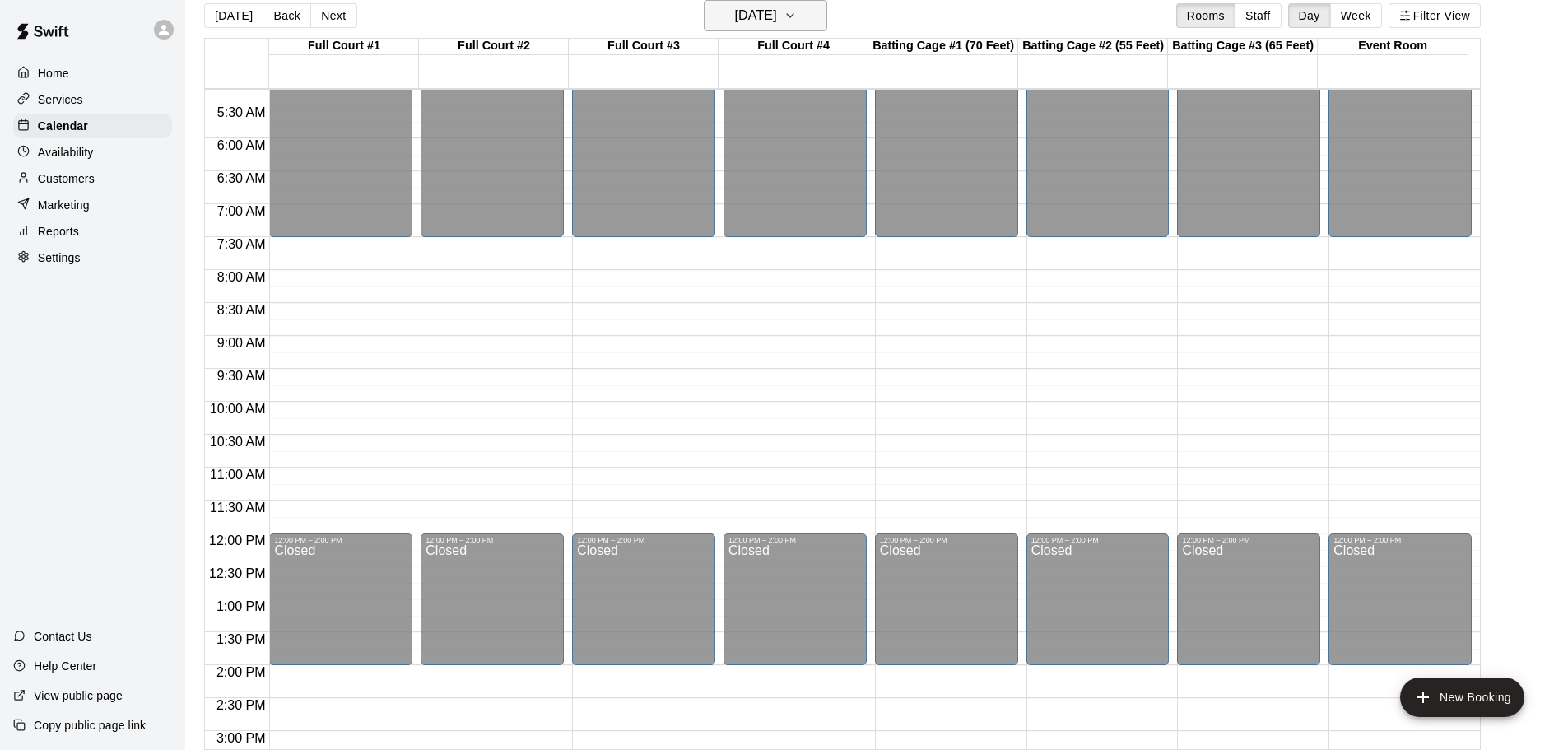
click at [777, 15] on h6 "[DATE]" at bounding box center [756, 16] width 42 height 23
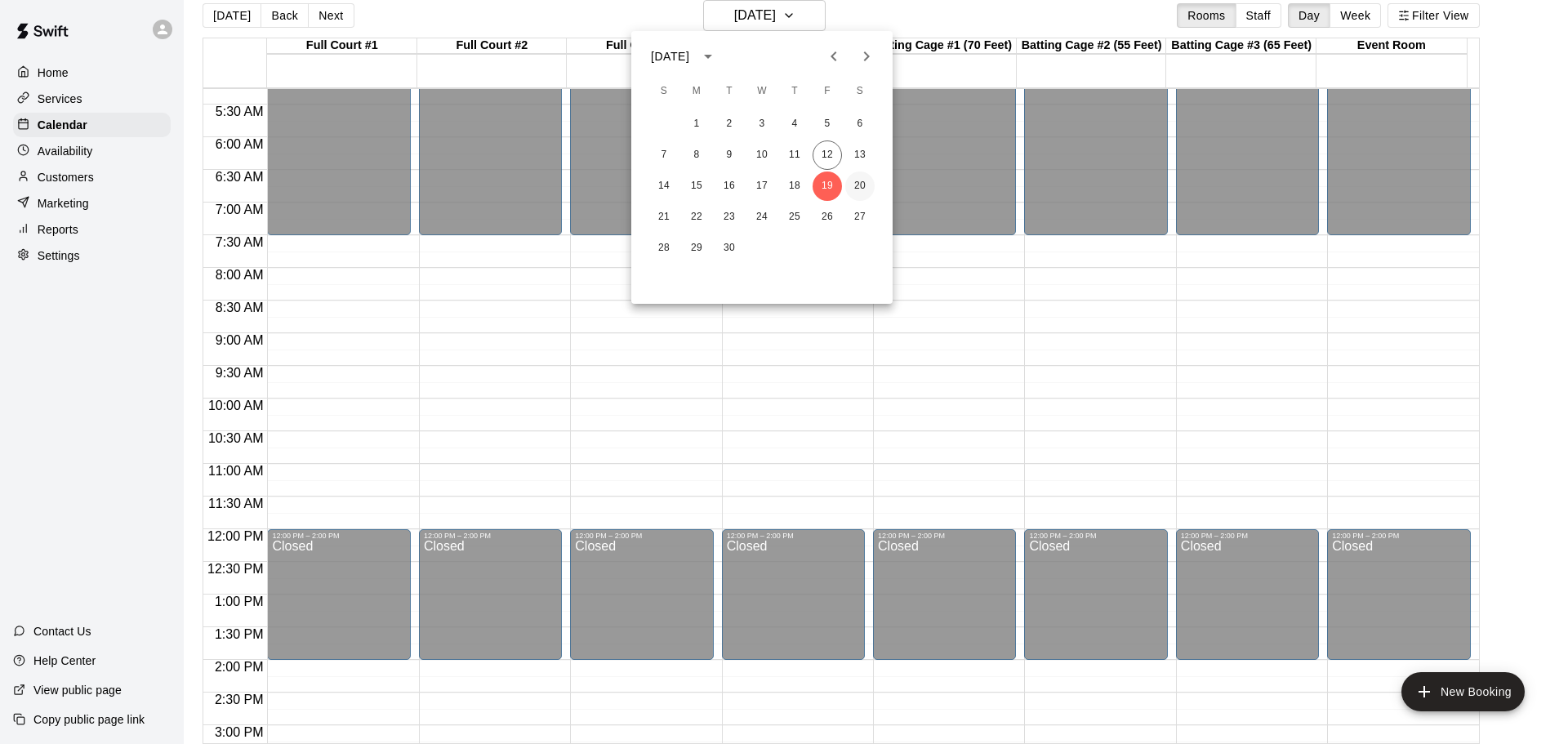
click at [858, 178] on button "20" at bounding box center [861, 186] width 30 height 30
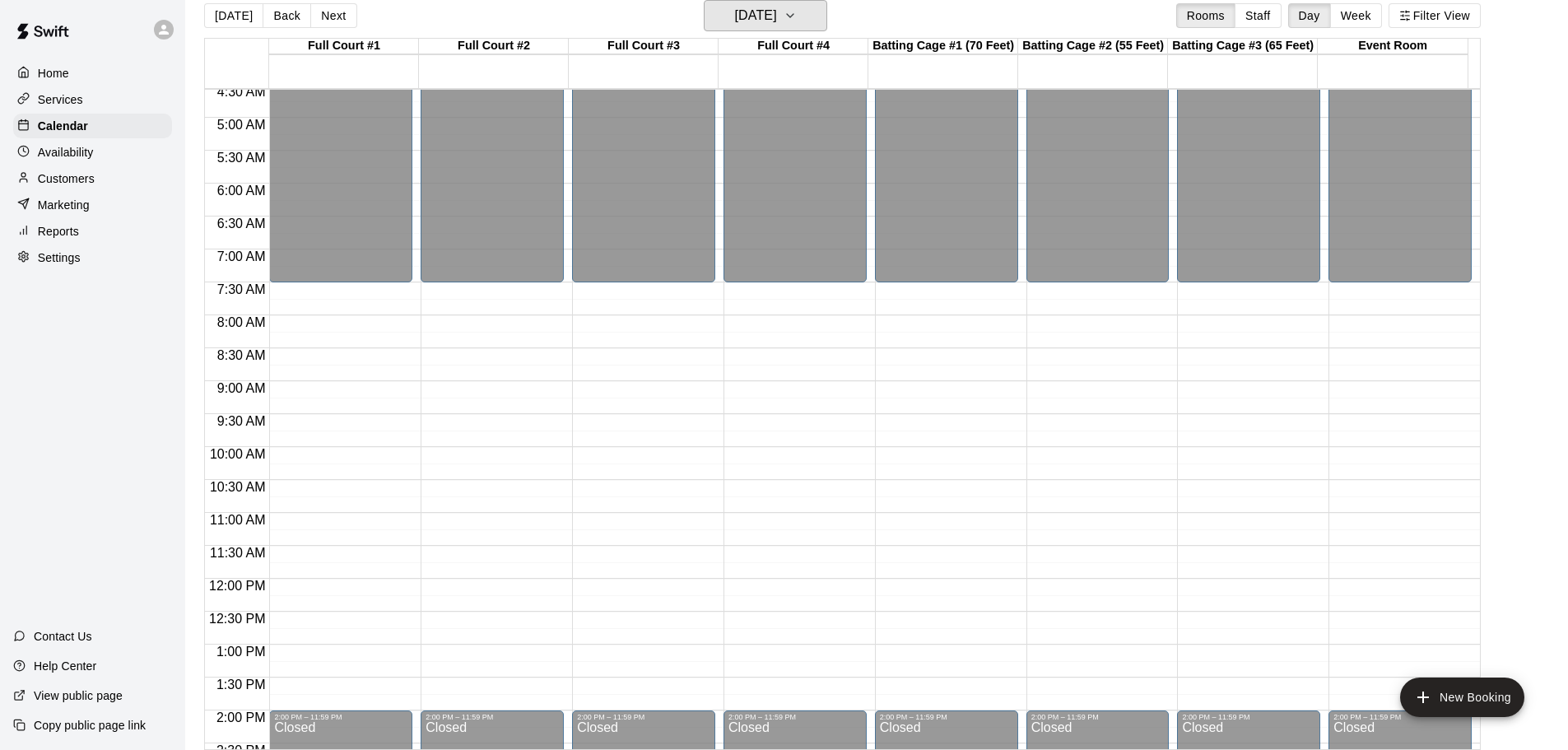
scroll to position [330, 0]
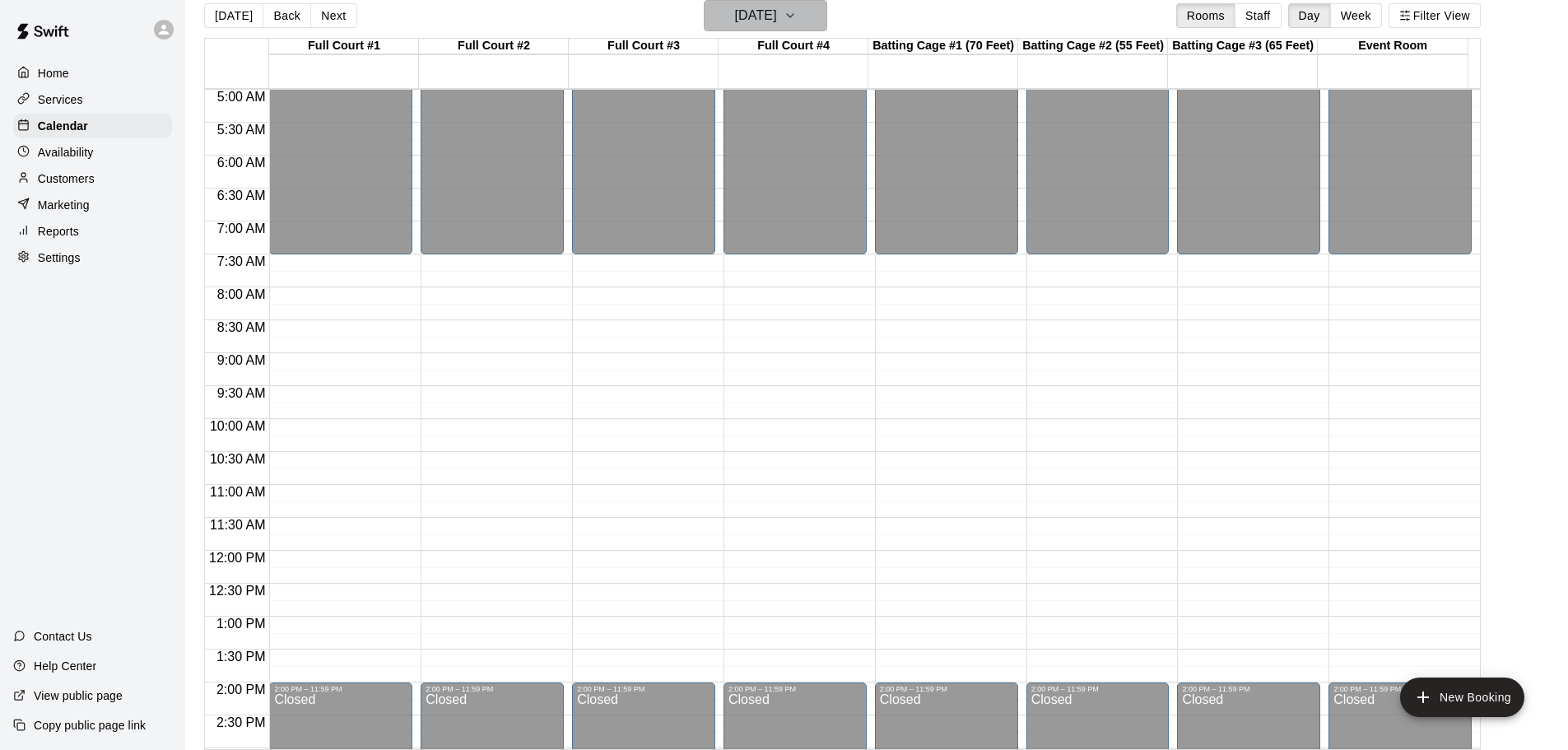
click at [761, 9] on h6 "[DATE]" at bounding box center [756, 16] width 42 height 23
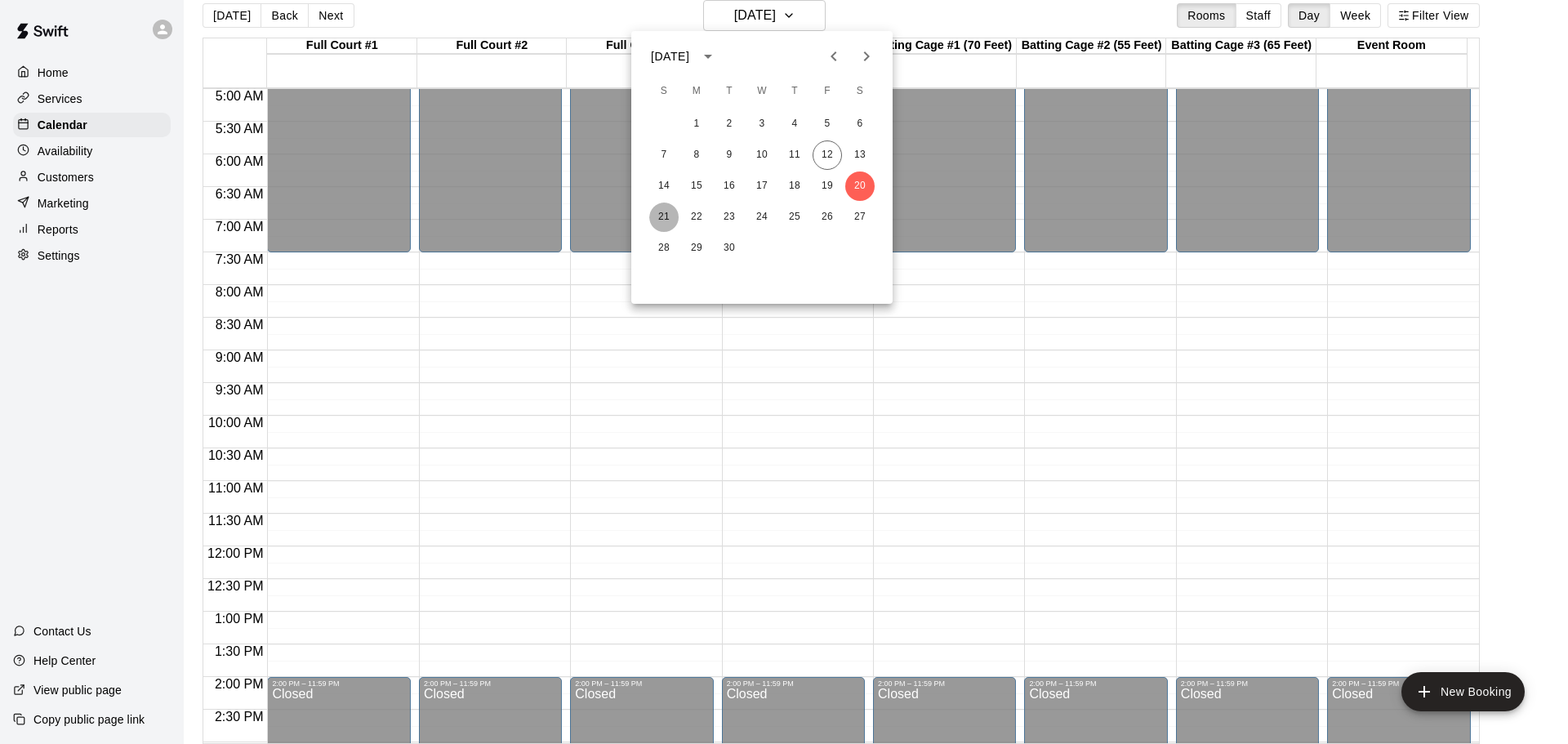
click at [663, 211] on button "21" at bounding box center [664, 218] width 30 height 30
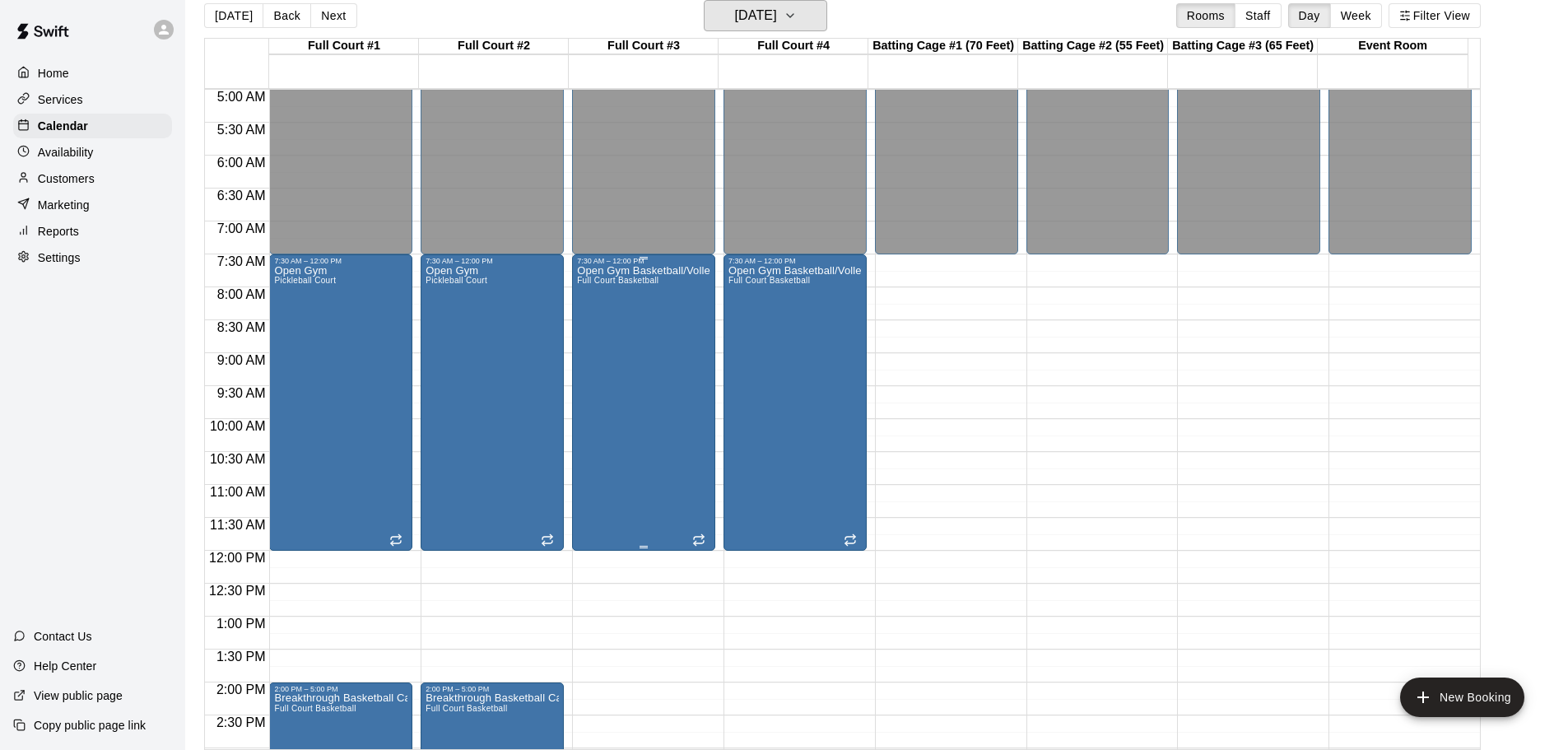
scroll to position [411, 0]
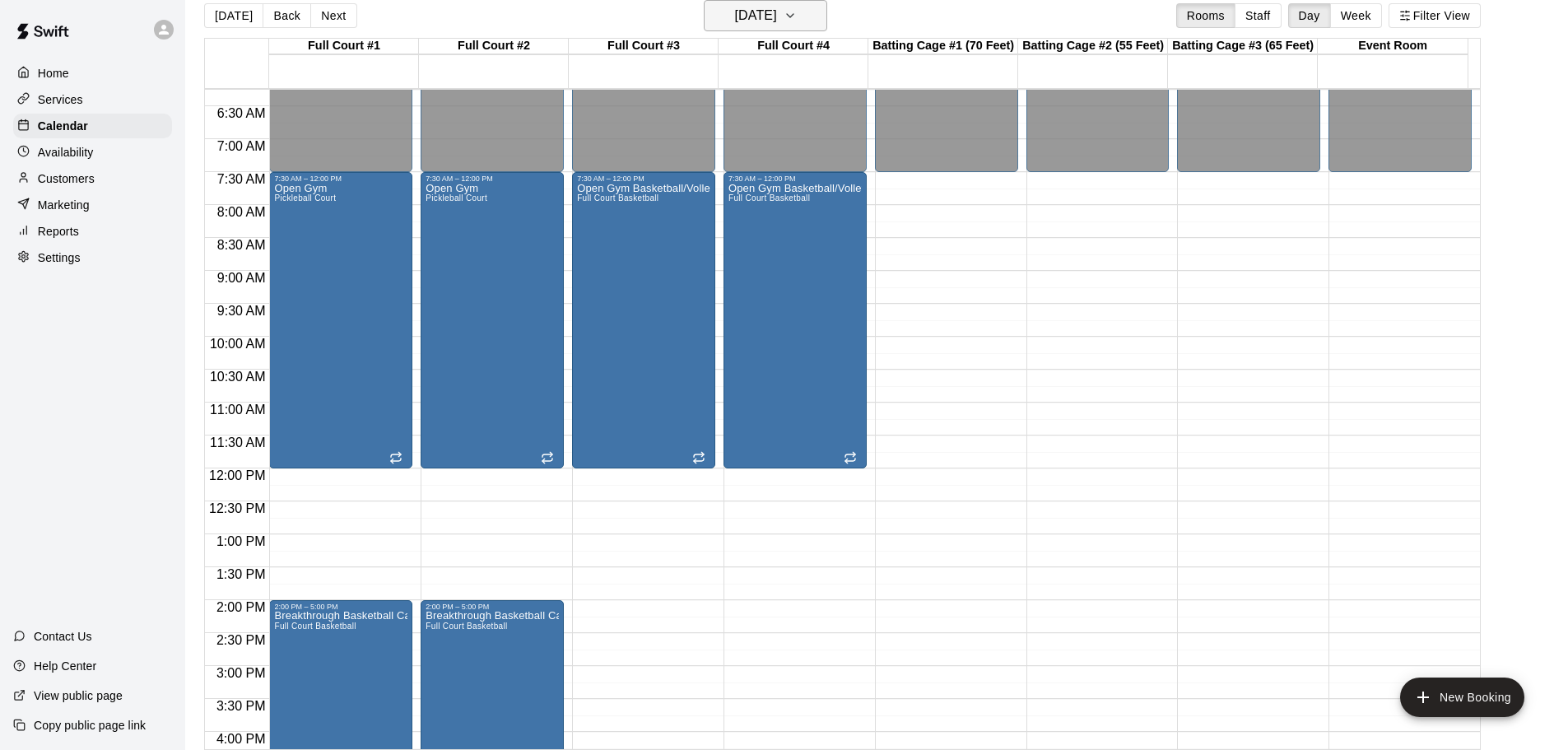
click at [777, 13] on h6 "[DATE]" at bounding box center [756, 16] width 42 height 23
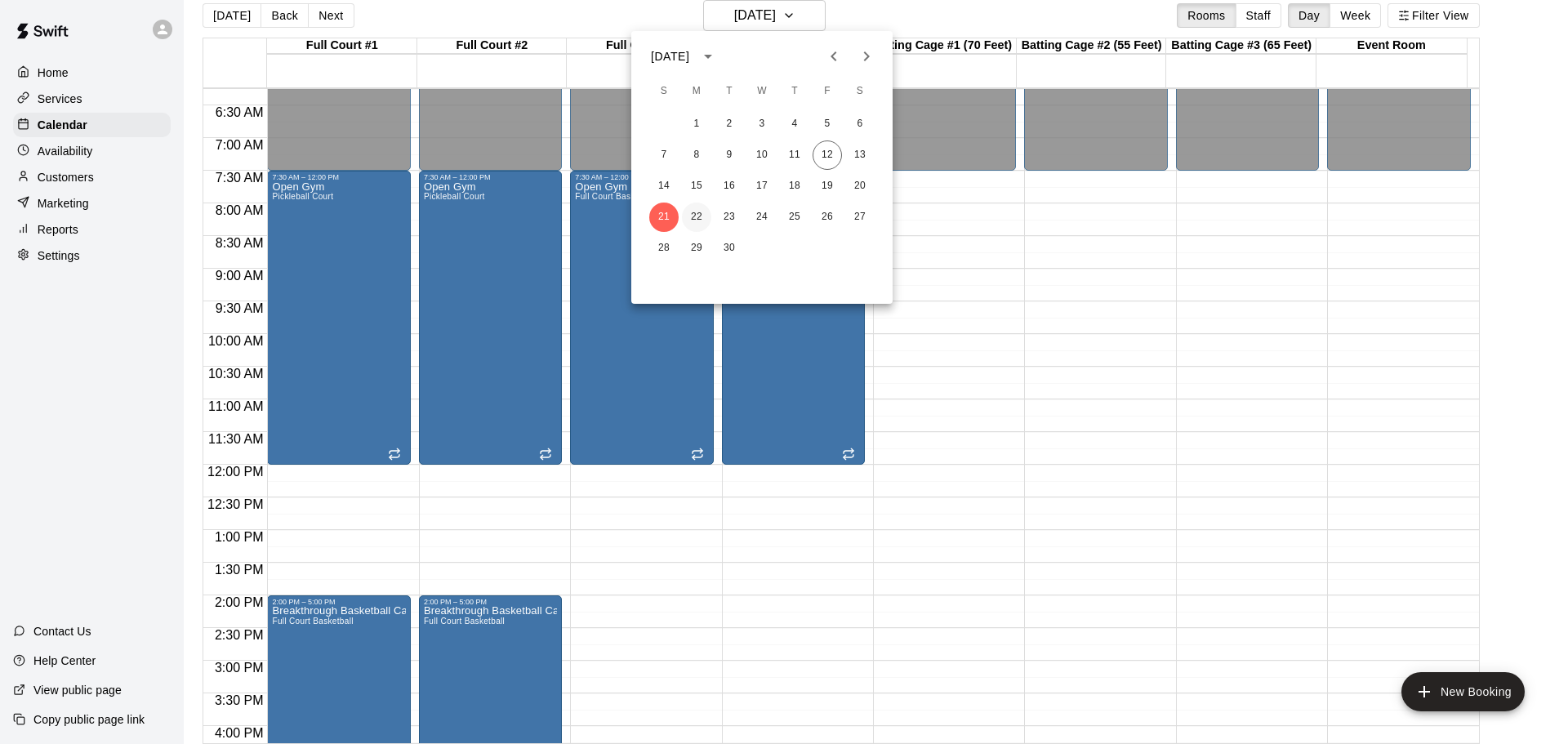
click at [694, 213] on button "22" at bounding box center [697, 218] width 30 height 30
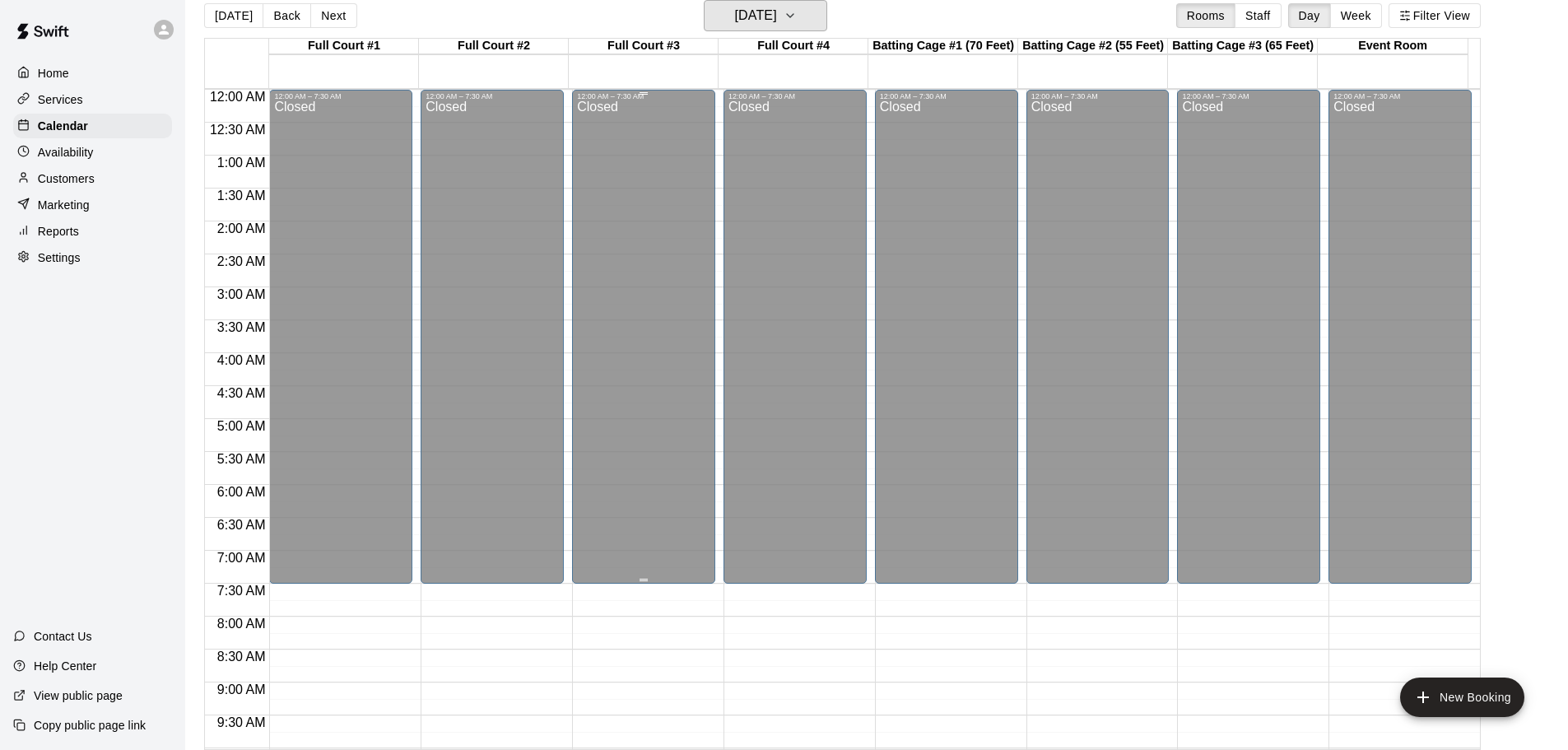
scroll to position [247, 0]
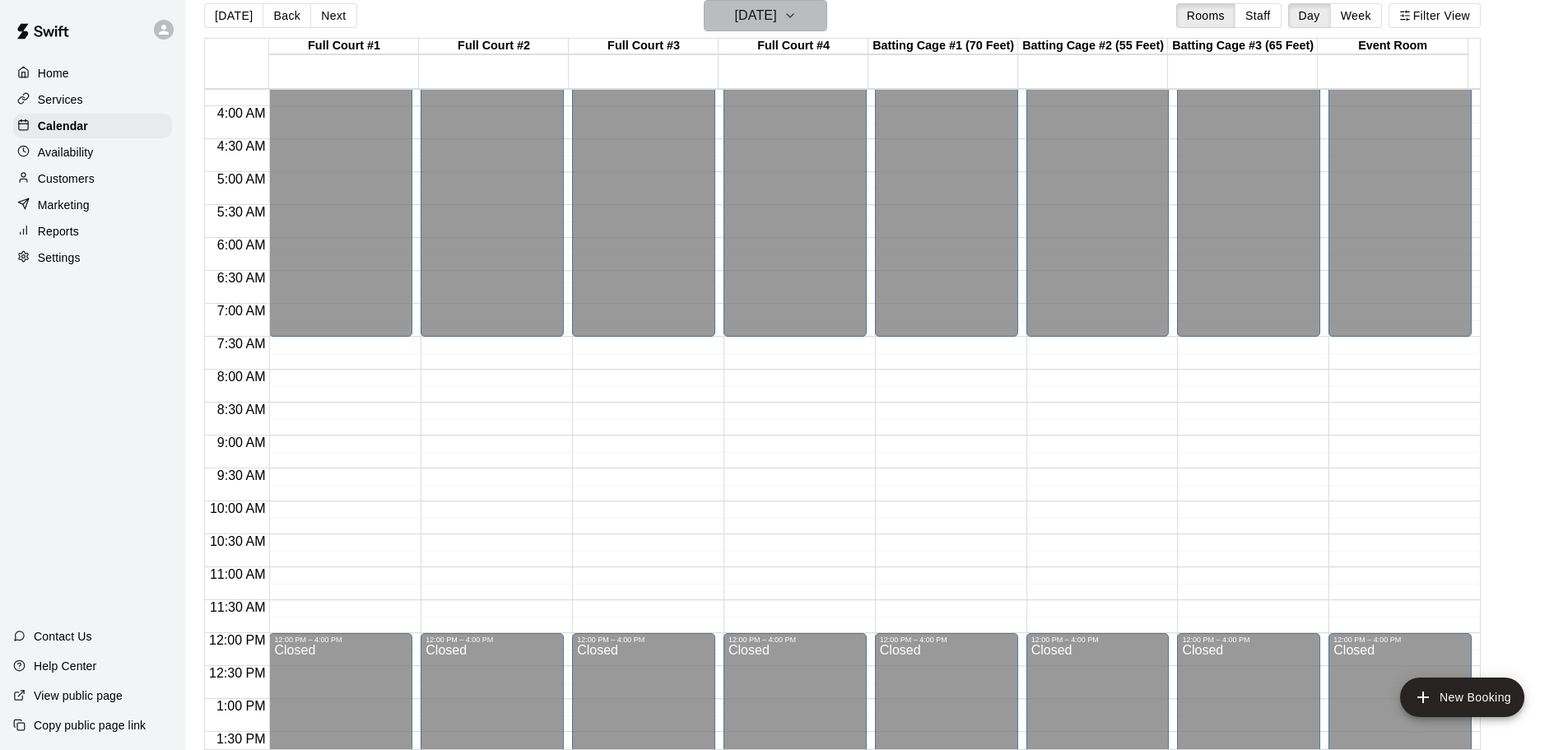
click at [743, 12] on h6 "[DATE]" at bounding box center [756, 16] width 42 height 23
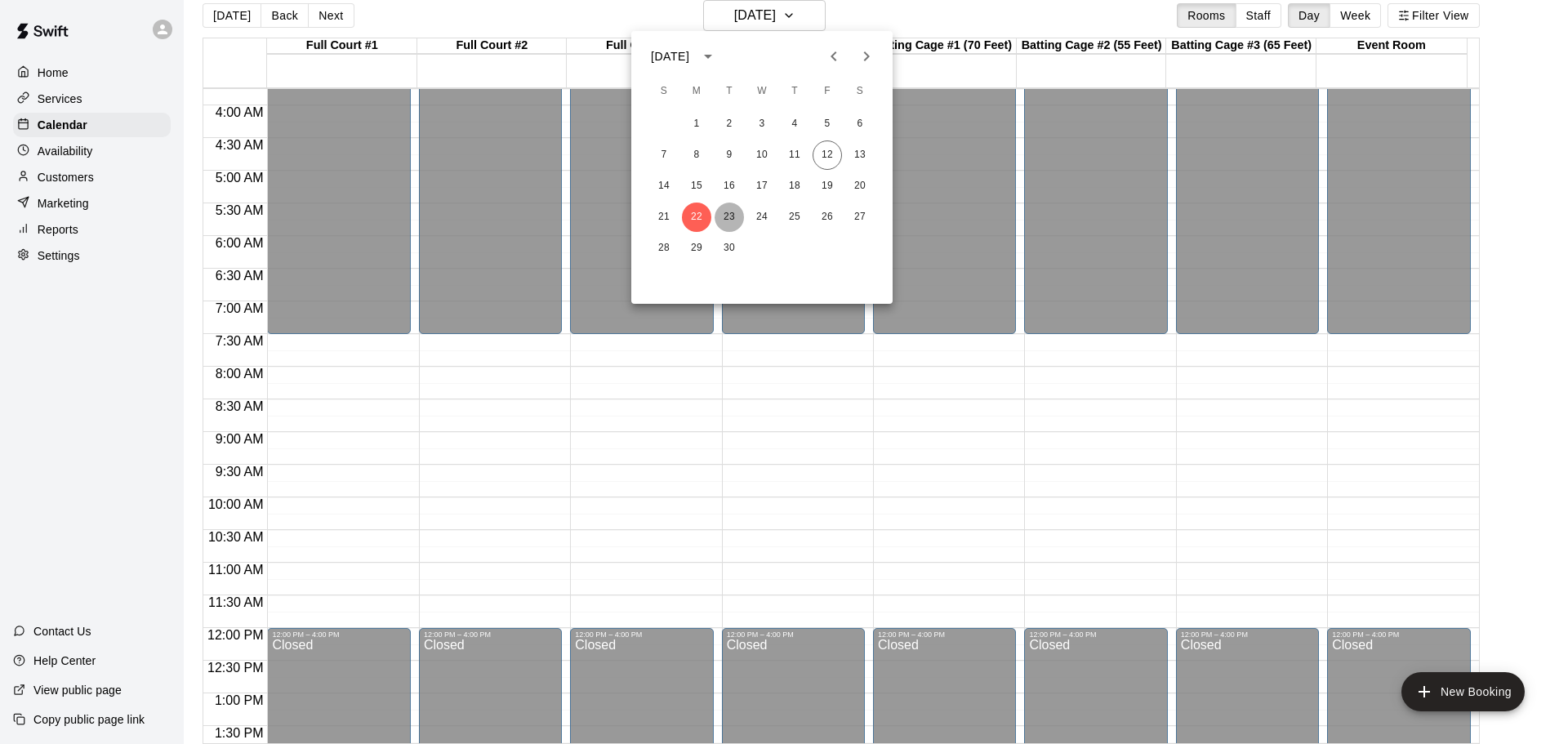
click at [727, 216] on button "23" at bounding box center [729, 218] width 30 height 30
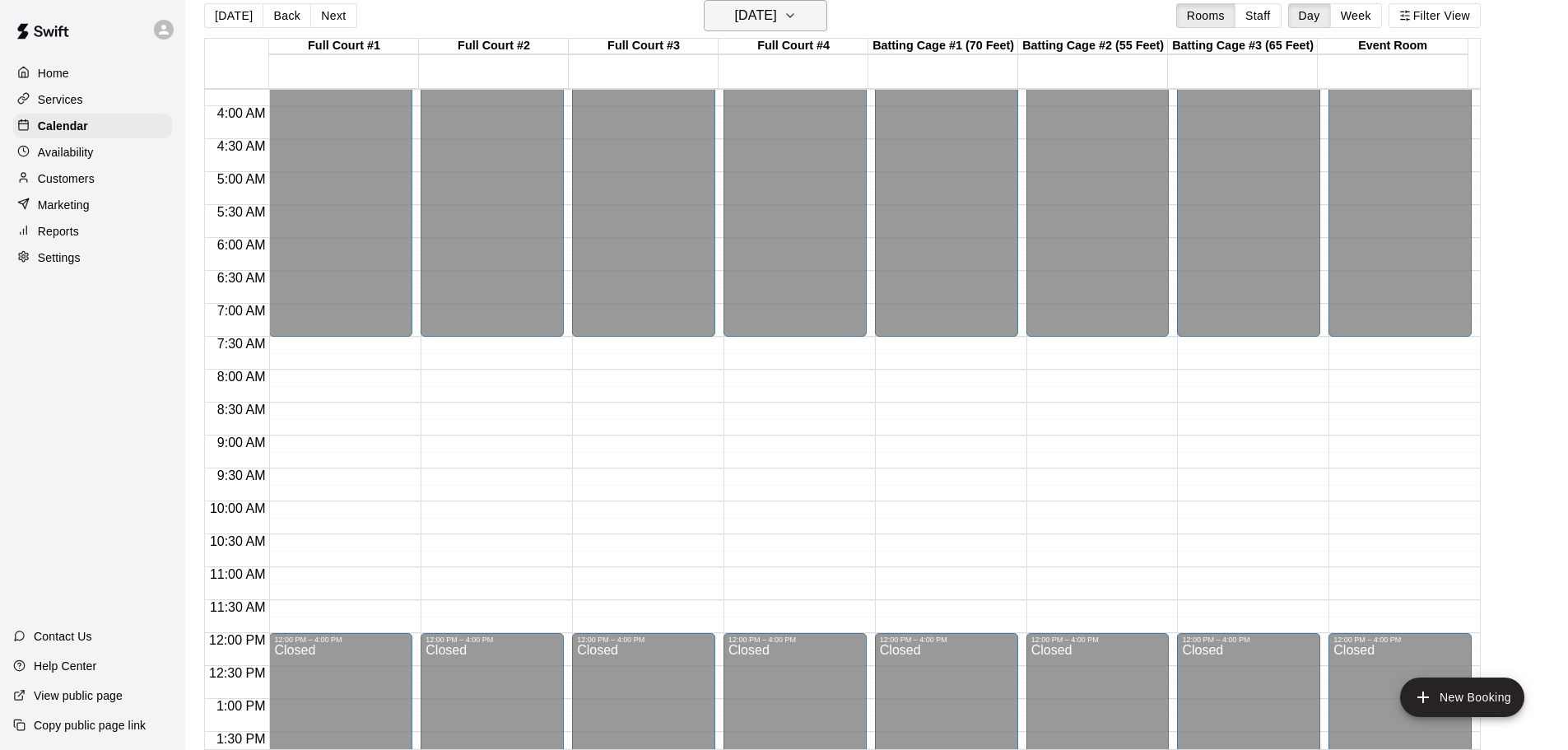
click at [797, 17] on icon "button" at bounding box center [790, 16] width 13 height 20
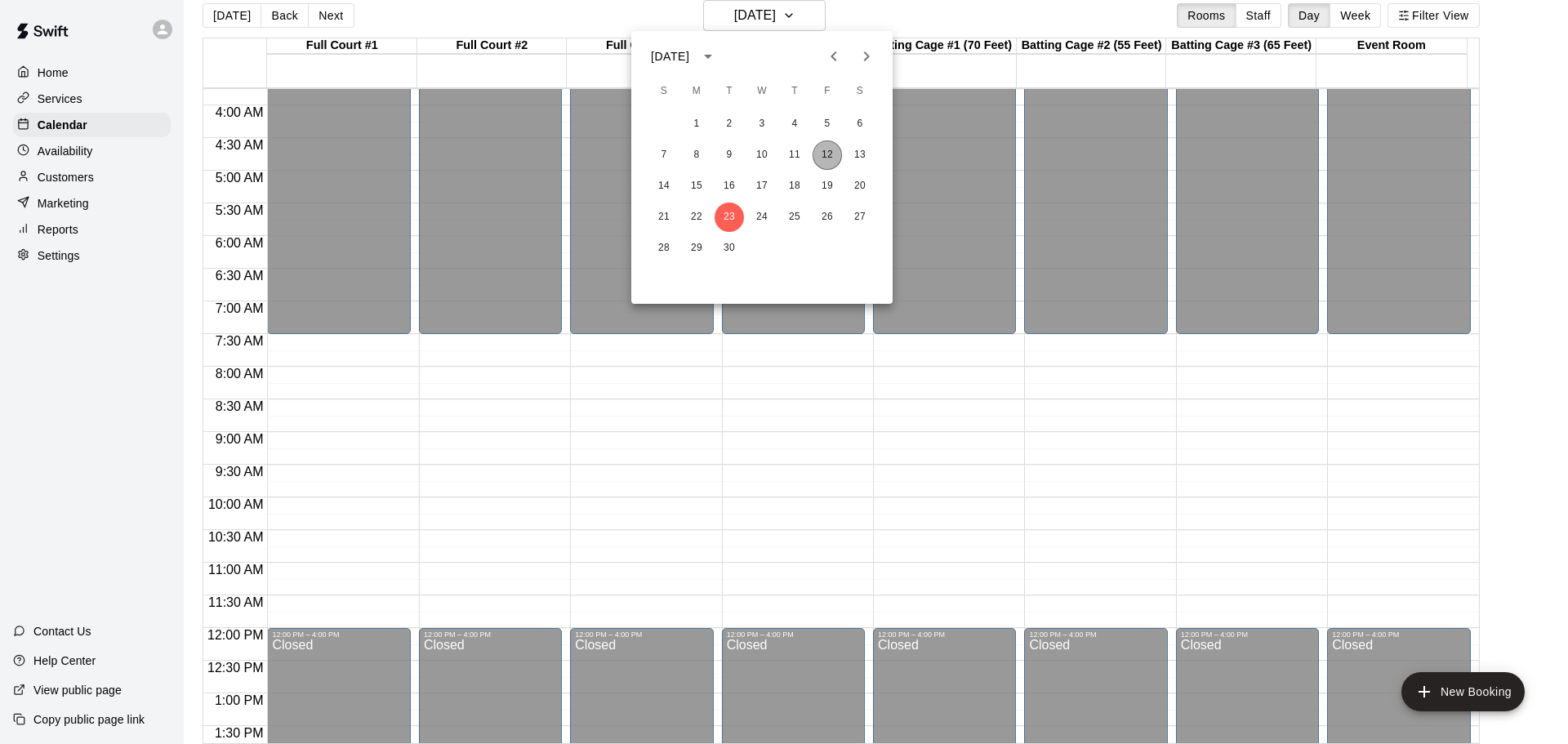
click at [827, 150] on button "12" at bounding box center [828, 155] width 30 height 30
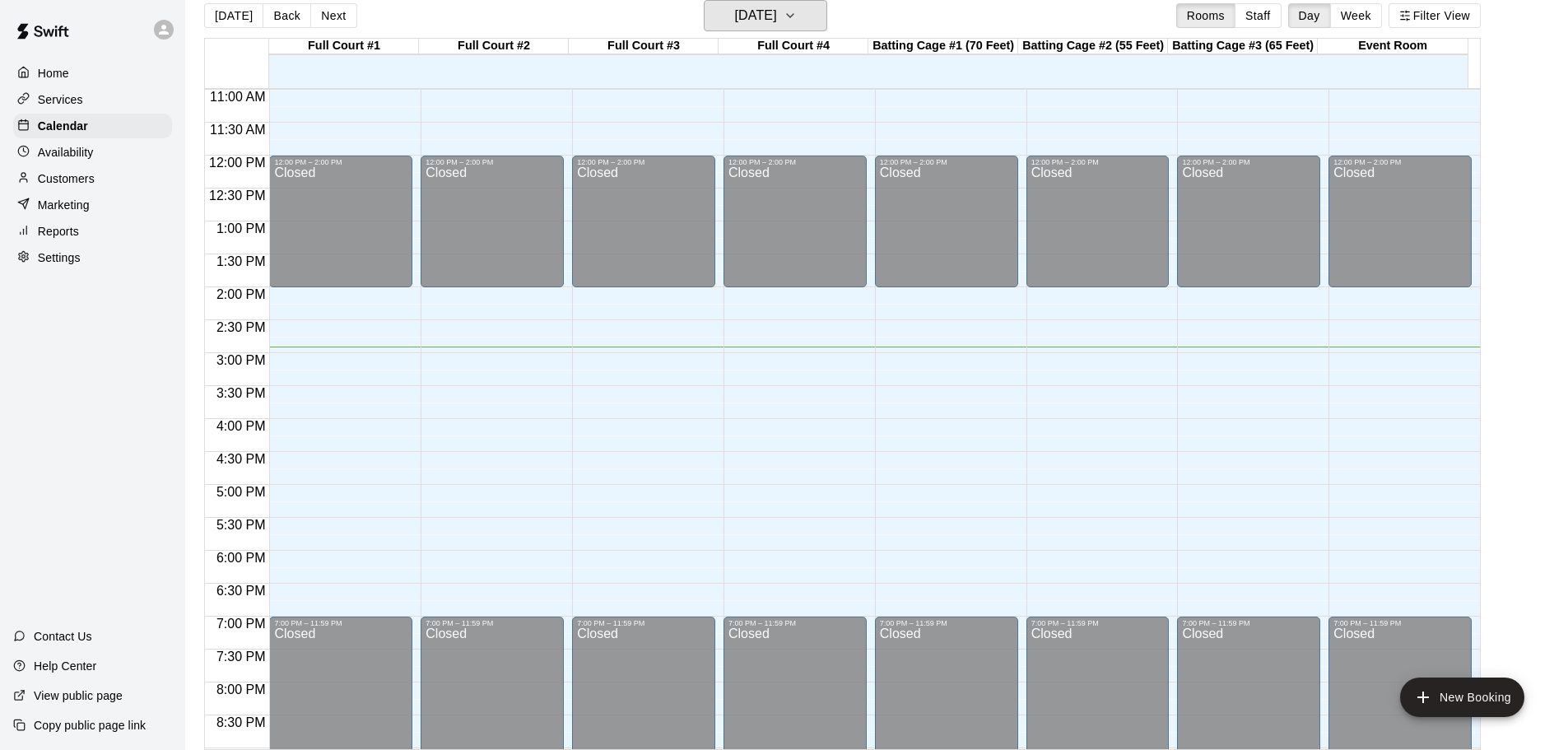
scroll to position [741, 0]
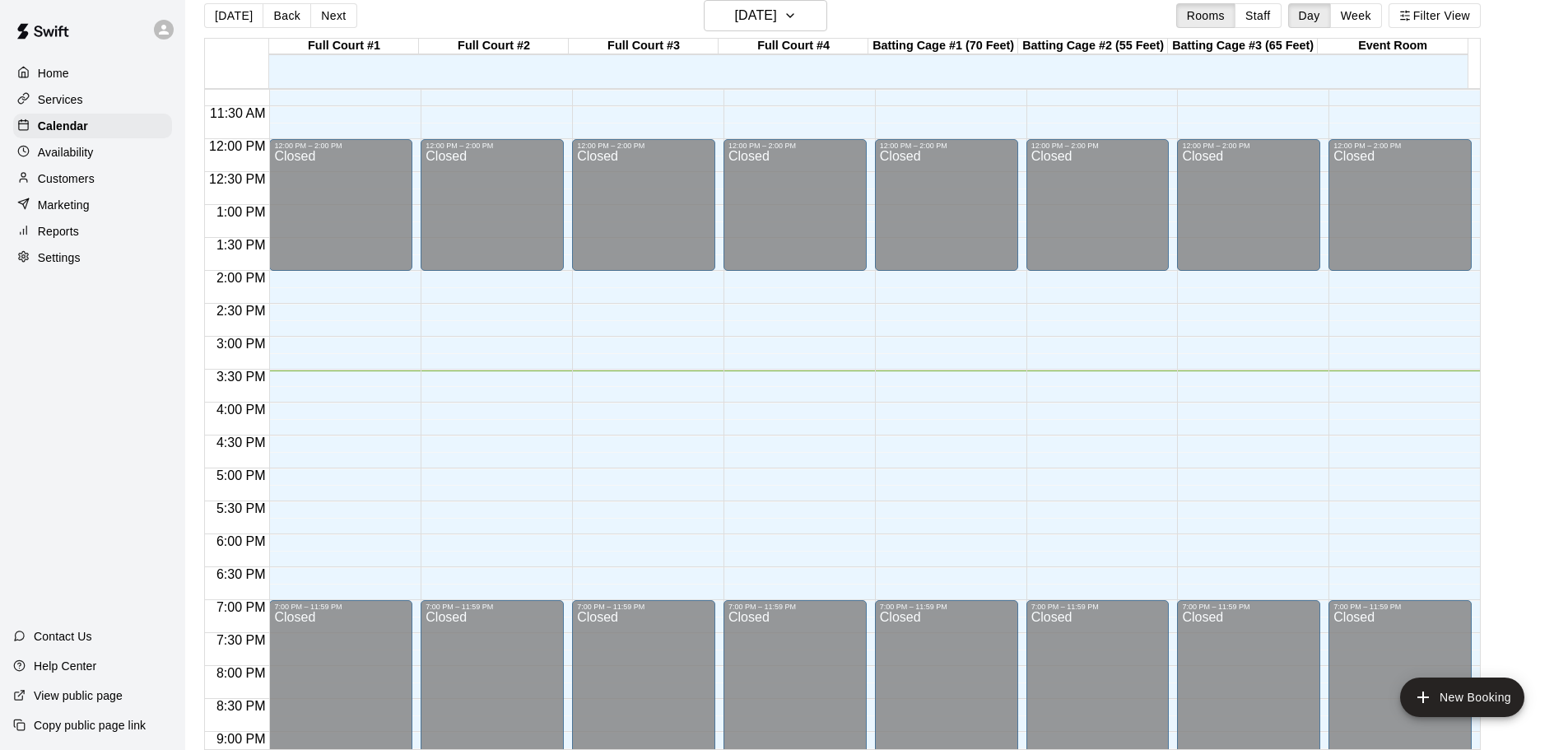
click at [57, 432] on div "Home Services Calendar Availability Customers Marketing Reports Settings Contac…" at bounding box center [92, 375] width 185 height 750
